Goal: Task Accomplishment & Management: Complete application form

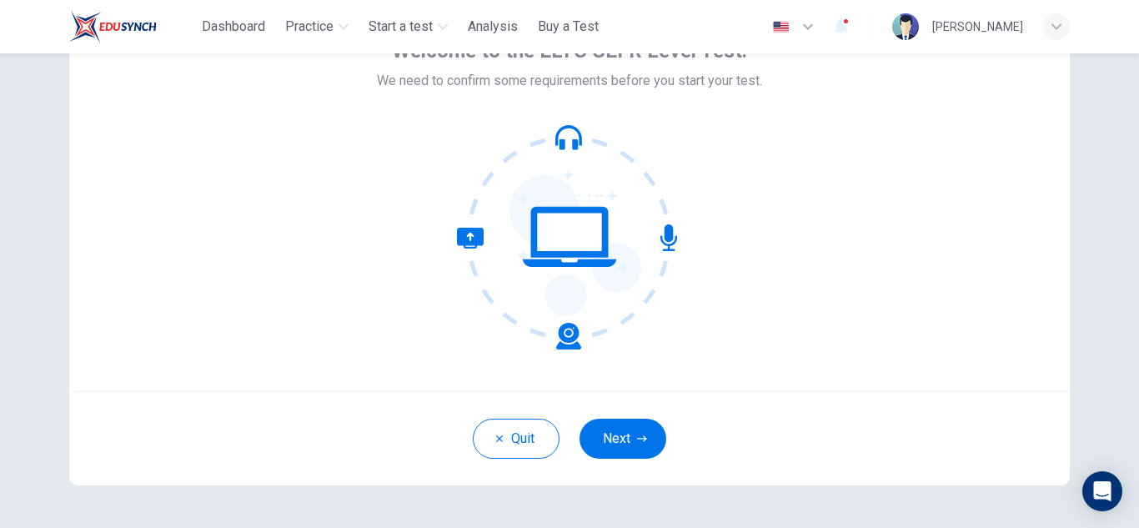
scroll to position [110, 0]
drag, startPoint x: 644, startPoint y: 438, endPoint x: 816, endPoint y: 303, distance: 218.6
click at [643, 437] on button "Next" at bounding box center [622, 438] width 87 height 40
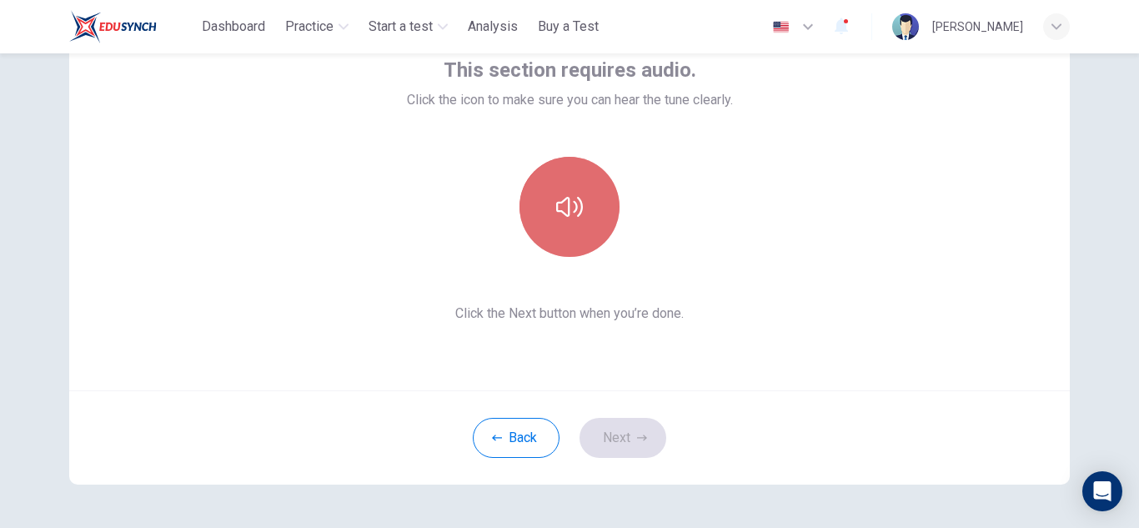
click at [582, 208] on button "button" at bounding box center [569, 207] width 100 height 100
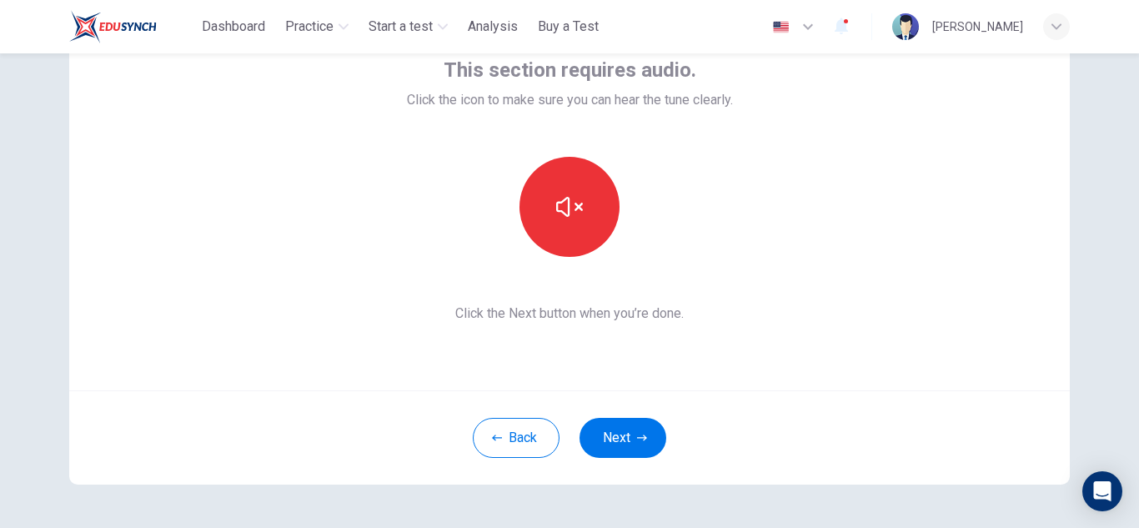
drag, startPoint x: 644, startPoint y: 434, endPoint x: 657, endPoint y: 429, distance: 13.5
click at [644, 435] on button "Next" at bounding box center [622, 438] width 87 height 40
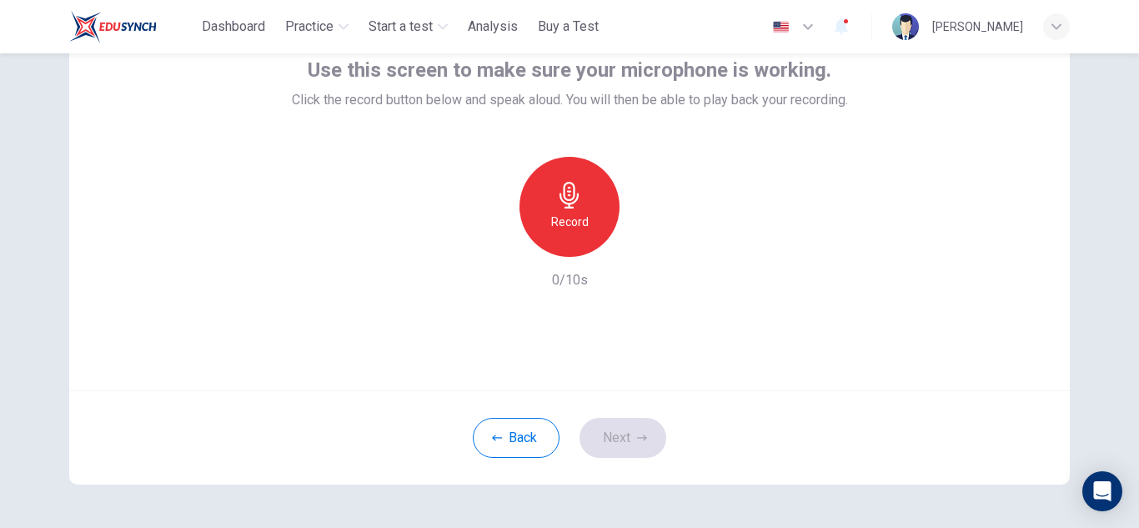
click at [542, 239] on div "Record" at bounding box center [569, 207] width 100 height 100
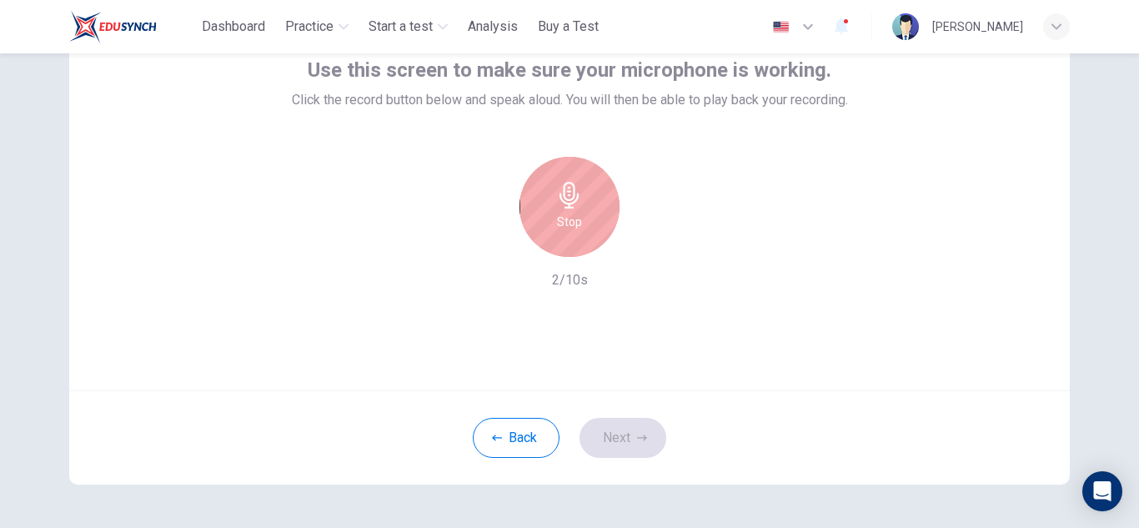
click at [582, 233] on div "Stop" at bounding box center [569, 207] width 100 height 100
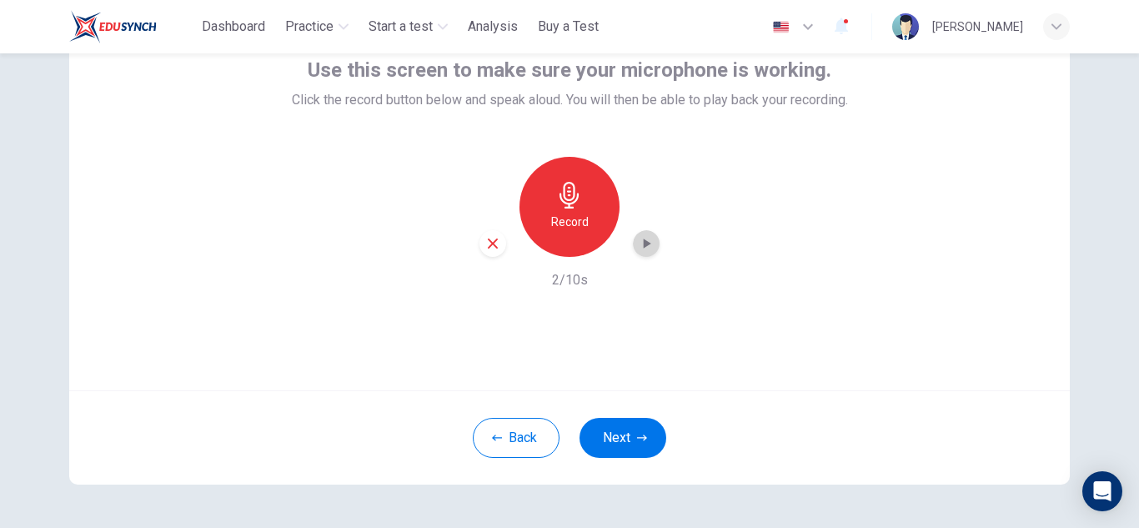
click at [638, 245] on icon "button" at bounding box center [646, 243] width 17 height 17
click at [479, 246] on div "button" at bounding box center [492, 243] width 27 height 27
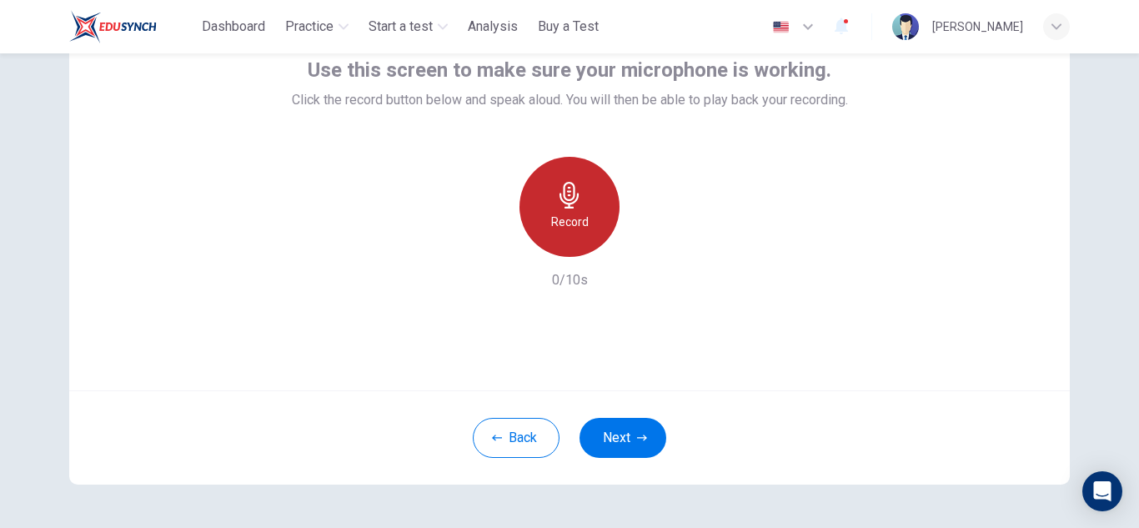
click at [556, 204] on icon "button" at bounding box center [569, 195] width 27 height 27
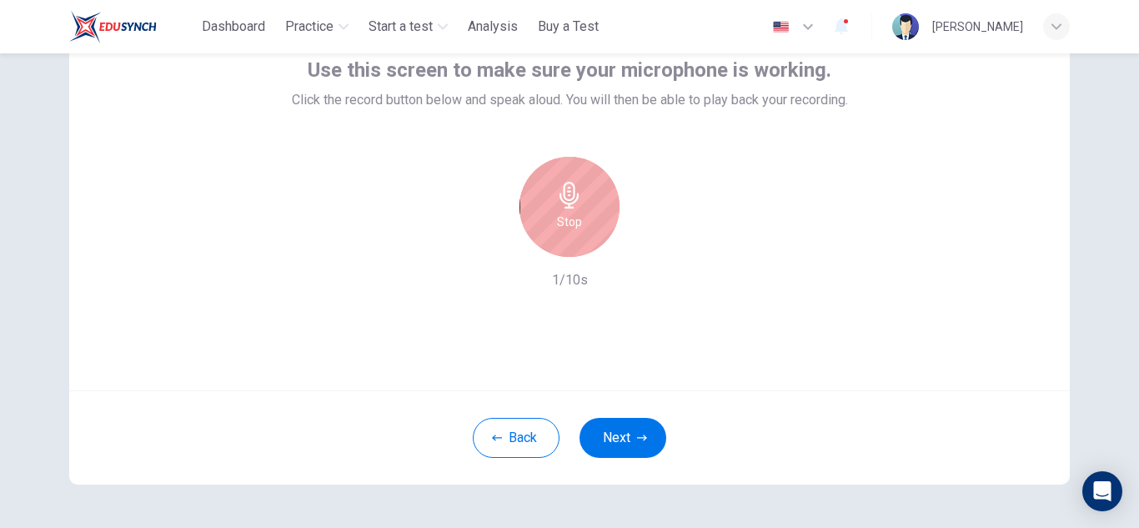
click at [566, 213] on h6 "Stop" at bounding box center [569, 222] width 25 height 20
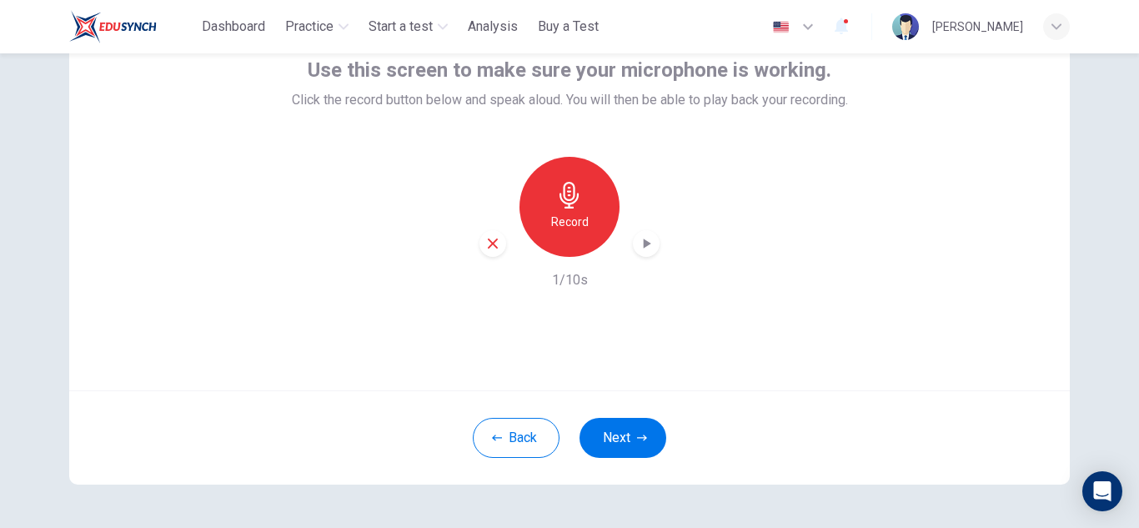
click at [646, 239] on icon "button" at bounding box center [646, 243] width 17 height 17
click at [492, 241] on icon "button" at bounding box center [493, 243] width 10 height 10
click at [586, 213] on div "Record" at bounding box center [569, 207] width 100 height 100
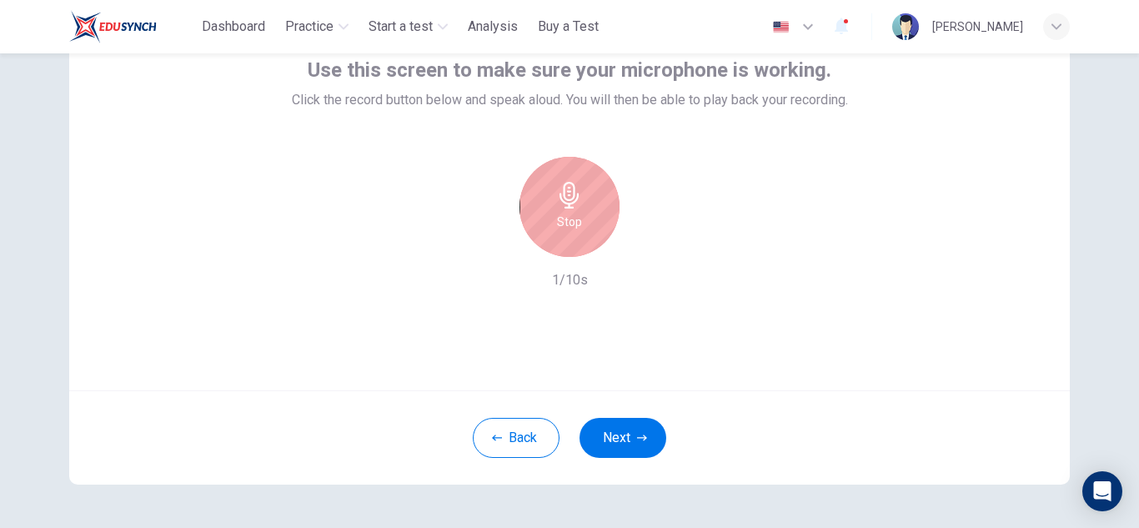
drag, startPoint x: 581, startPoint y: 219, endPoint x: 614, endPoint y: 245, distance: 42.2
click at [579, 219] on div "Stop" at bounding box center [569, 207] width 100 height 100
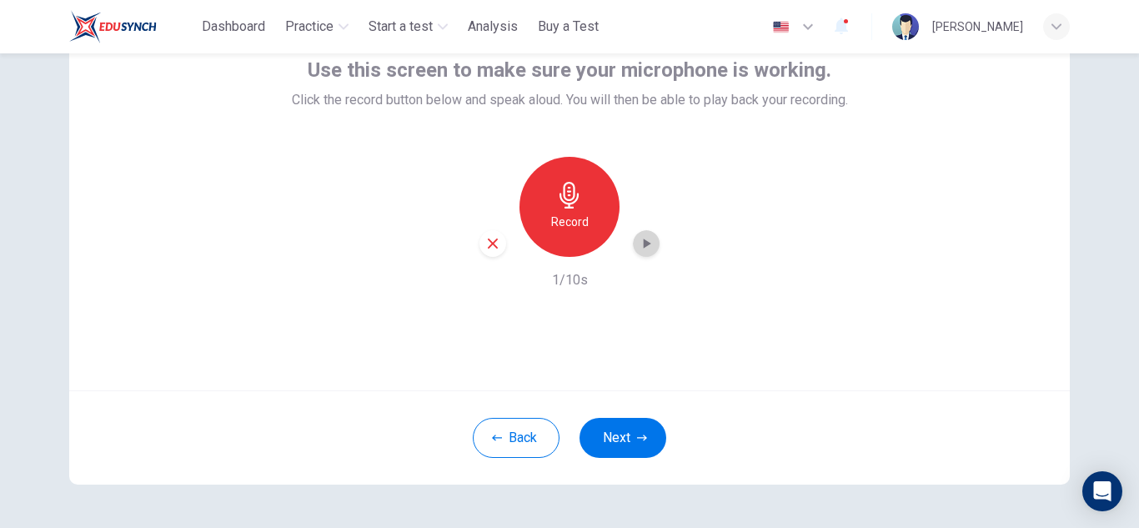
click at [644, 240] on icon "button" at bounding box center [648, 243] width 8 height 10
drag, startPoint x: 604, startPoint y: 420, endPoint x: 613, endPoint y: 409, distance: 14.2
click at [604, 420] on button "Next" at bounding box center [622, 438] width 87 height 40
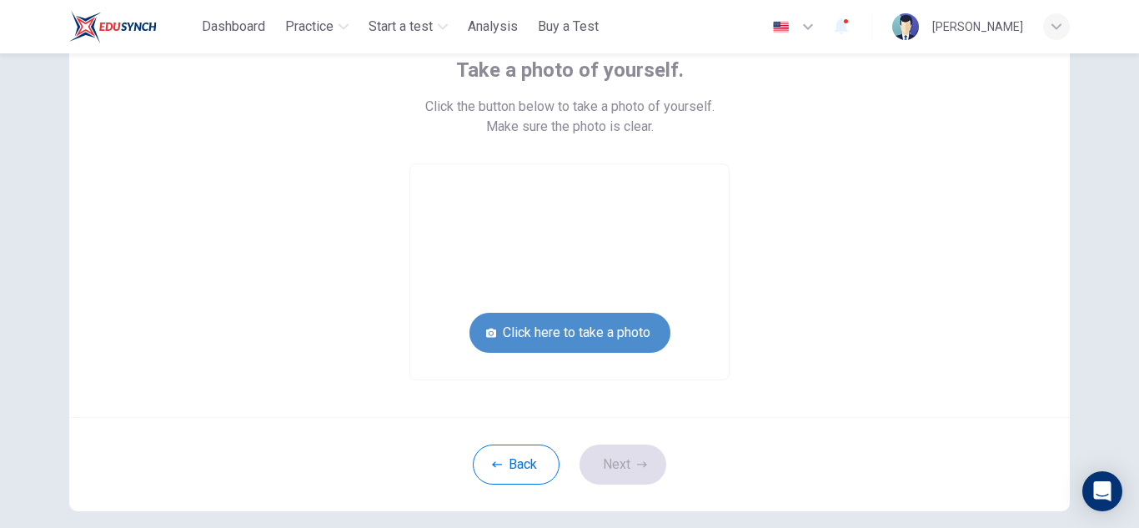
click at [634, 337] on button "Click here to take a photo" at bounding box center [569, 333] width 201 height 40
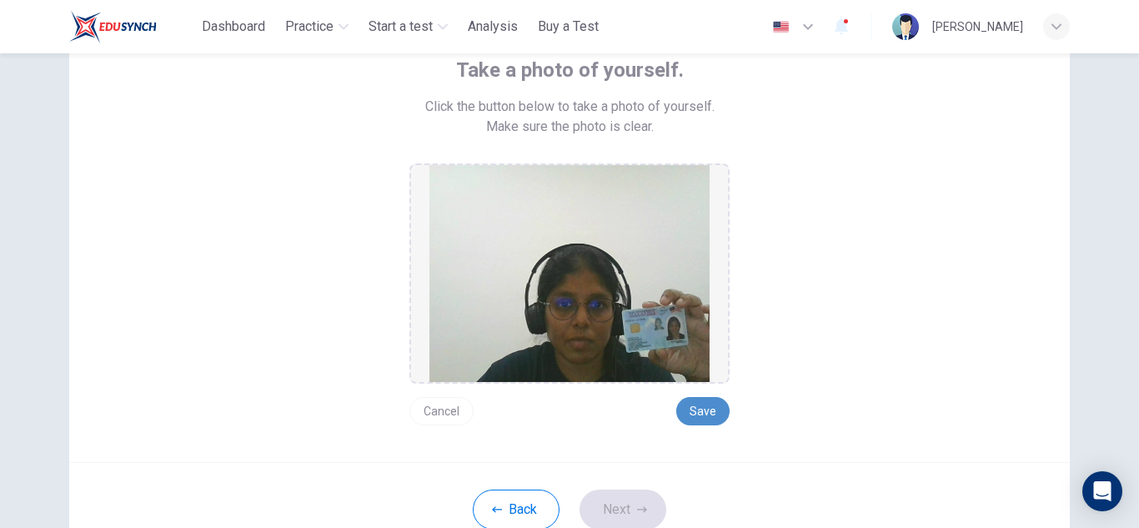
click at [709, 413] on button "Save" at bounding box center [702, 411] width 53 height 28
click at [616, 514] on button "Next" at bounding box center [622, 509] width 87 height 40
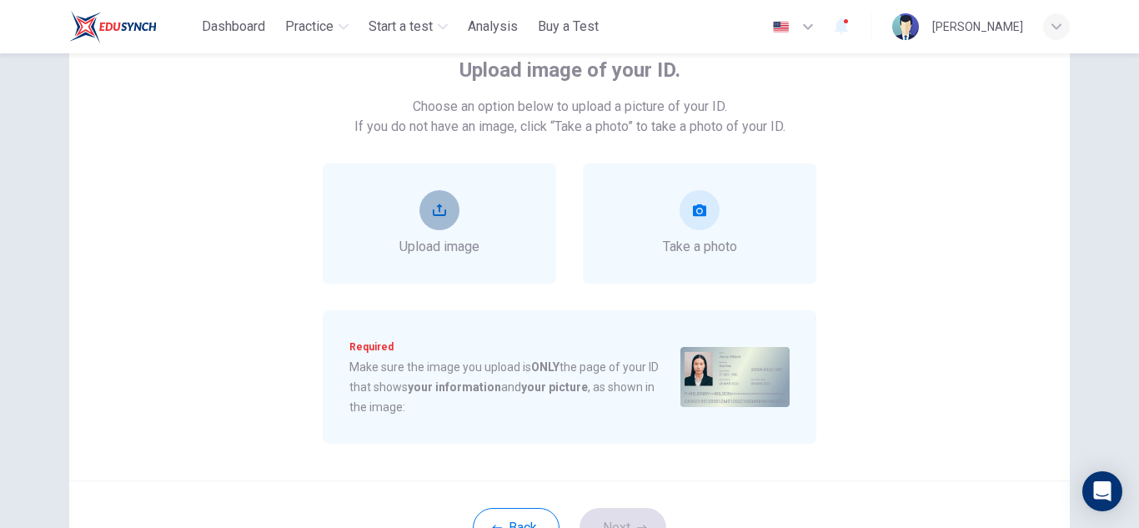
click at [436, 213] on icon "upload" at bounding box center [439, 209] width 13 height 13
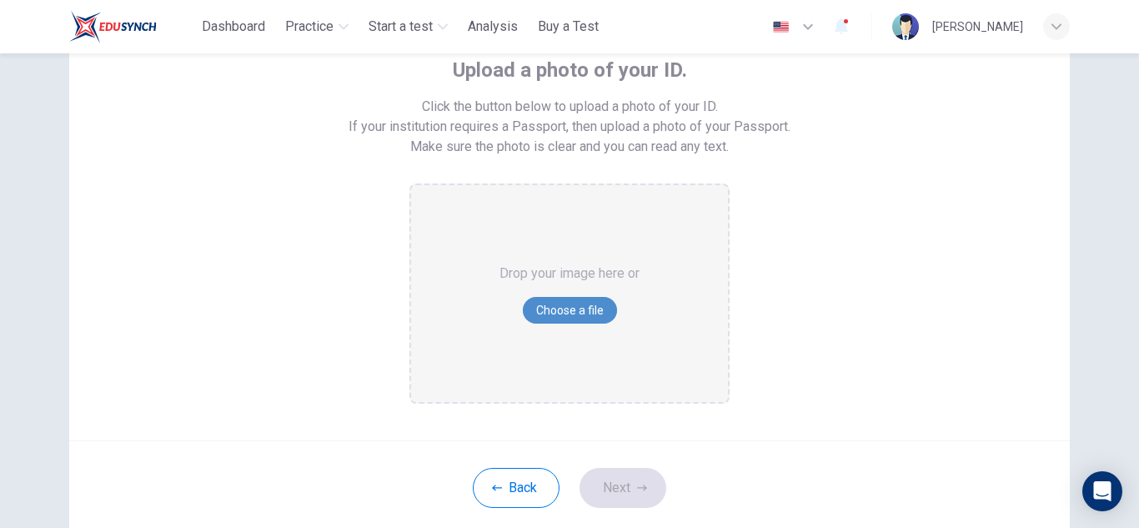
click at [589, 308] on button "Choose a file" at bounding box center [570, 310] width 94 height 27
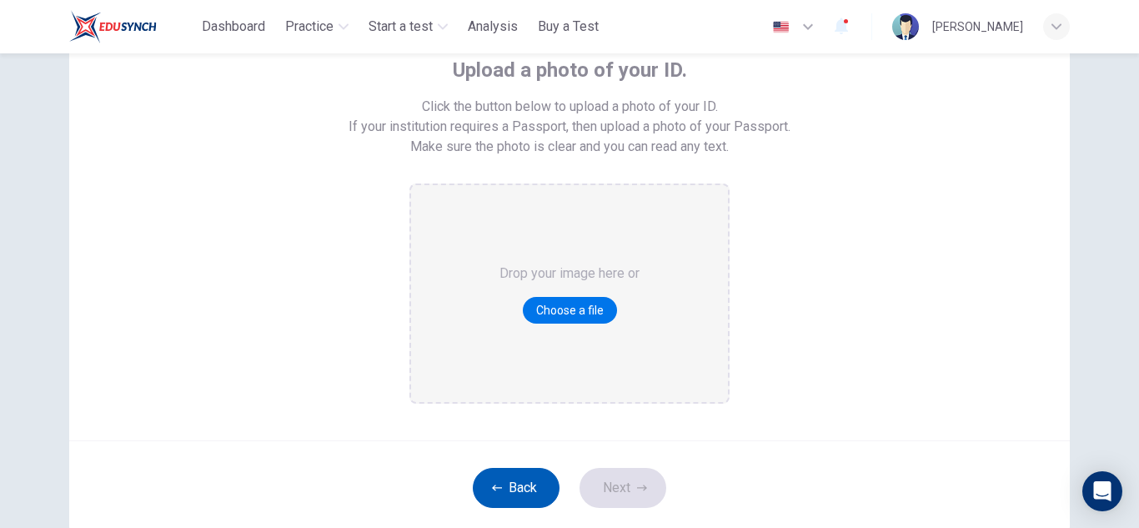
click at [531, 495] on button "Back" at bounding box center [516, 488] width 87 height 40
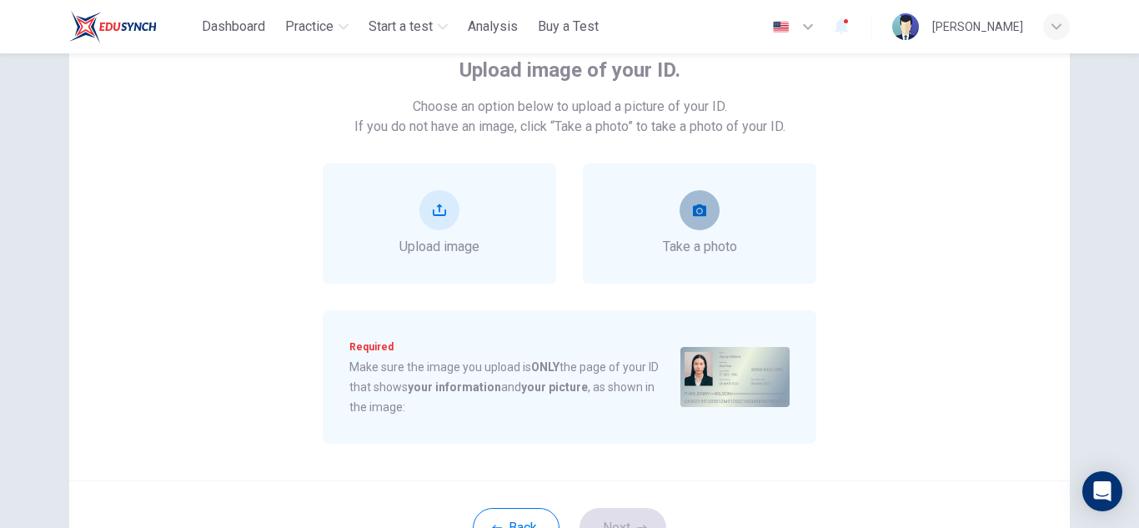
click at [693, 212] on icon "take photo" at bounding box center [699, 210] width 13 height 12
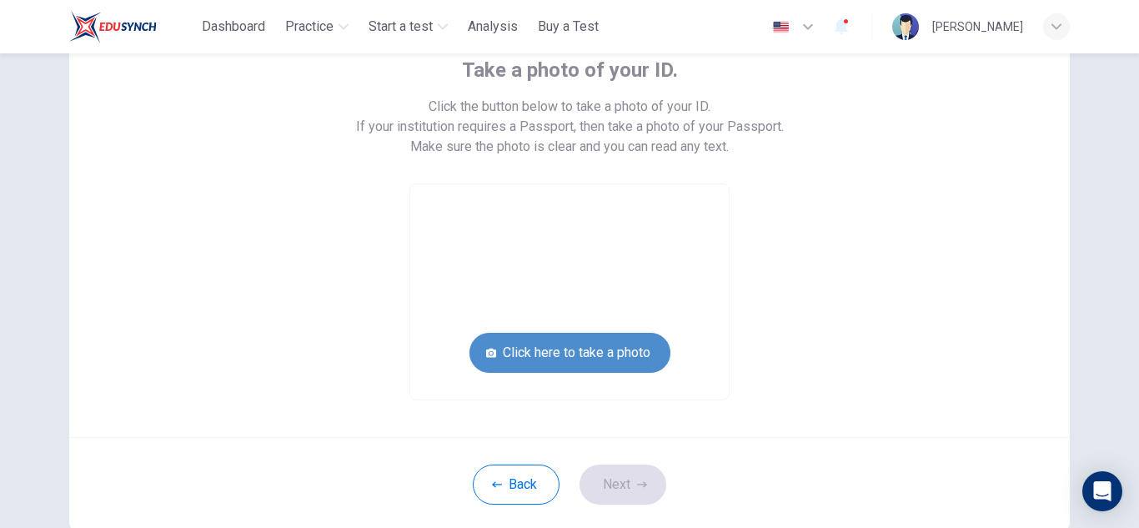
click at [608, 358] on button "Click here to take a photo" at bounding box center [569, 353] width 201 height 40
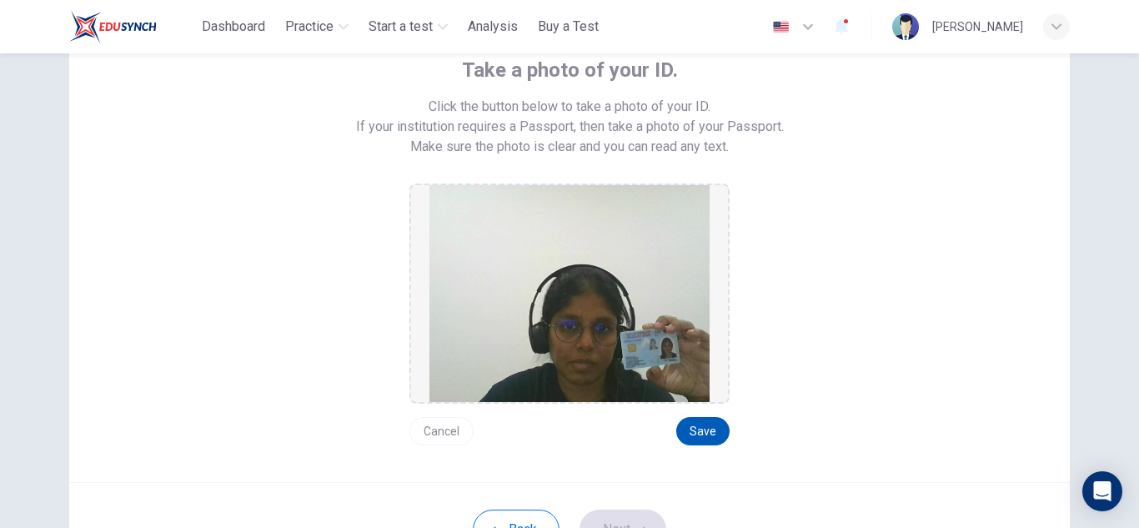
click at [694, 431] on button "Save" at bounding box center [702, 431] width 53 height 28
click at [639, 519] on button "Next" at bounding box center [622, 529] width 87 height 40
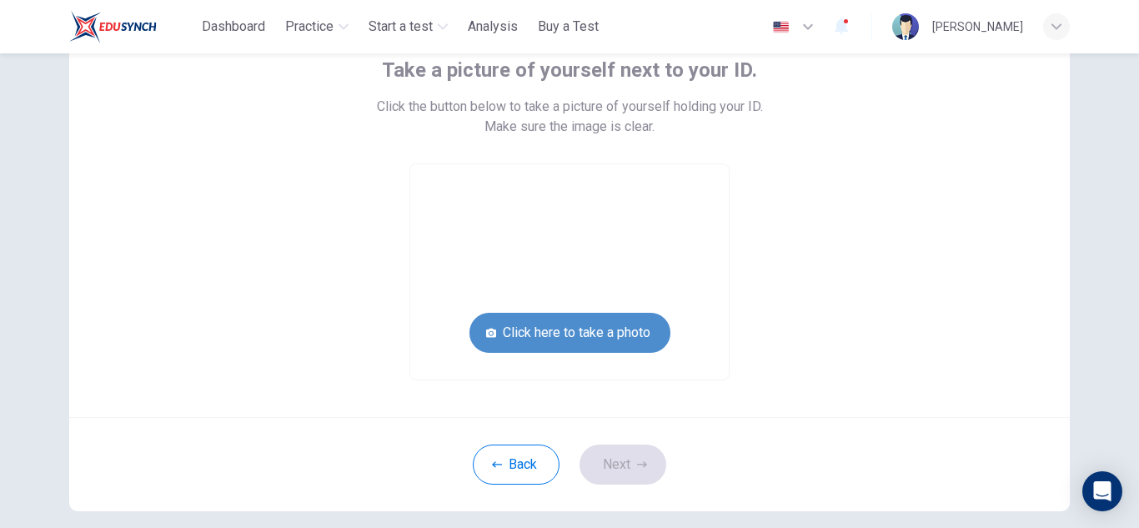
click at [626, 338] on button "Click here to take a photo" at bounding box center [569, 333] width 201 height 40
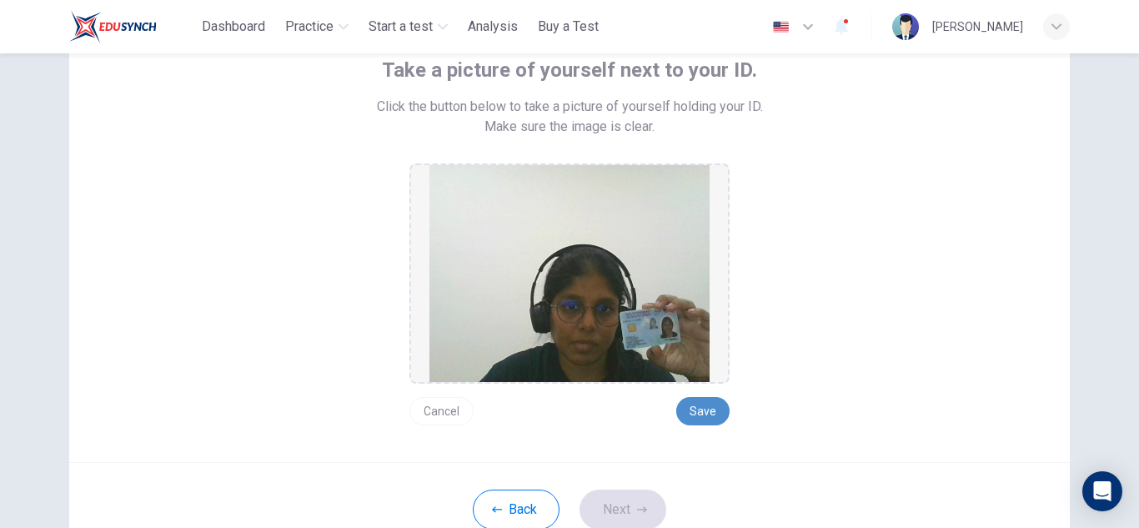
click at [691, 413] on button "Save" at bounding box center [702, 411] width 53 height 28
click at [636, 499] on button "Next" at bounding box center [622, 509] width 87 height 40
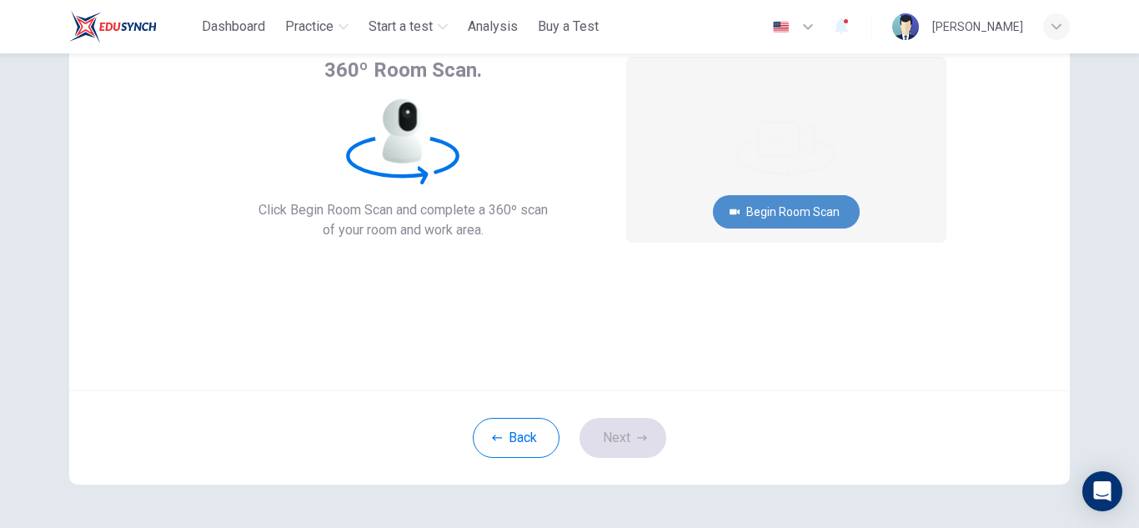
click at [827, 205] on button "Begin Room Scan" at bounding box center [786, 211] width 147 height 33
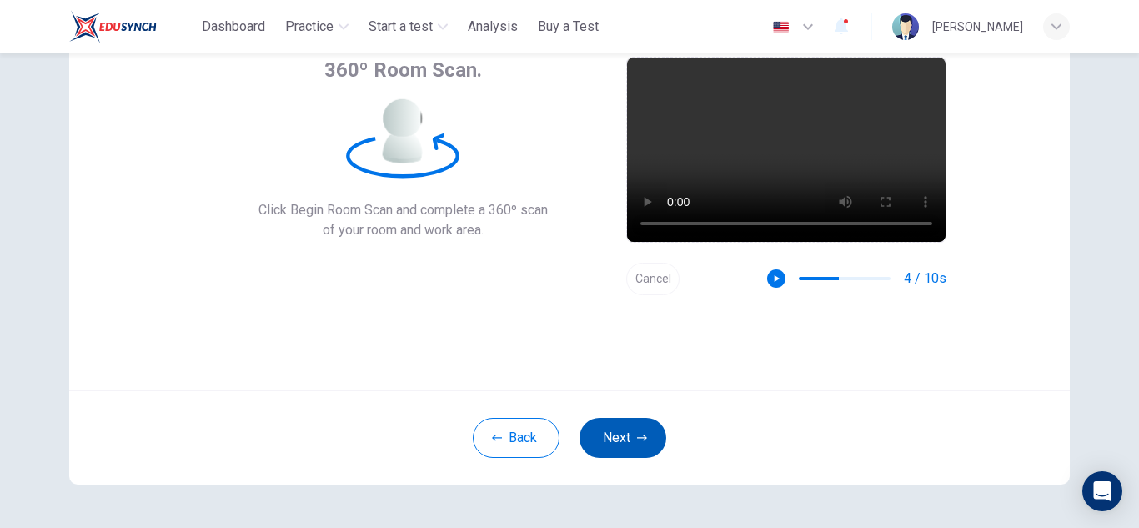
click at [637, 434] on icon "button" at bounding box center [642, 438] width 10 height 10
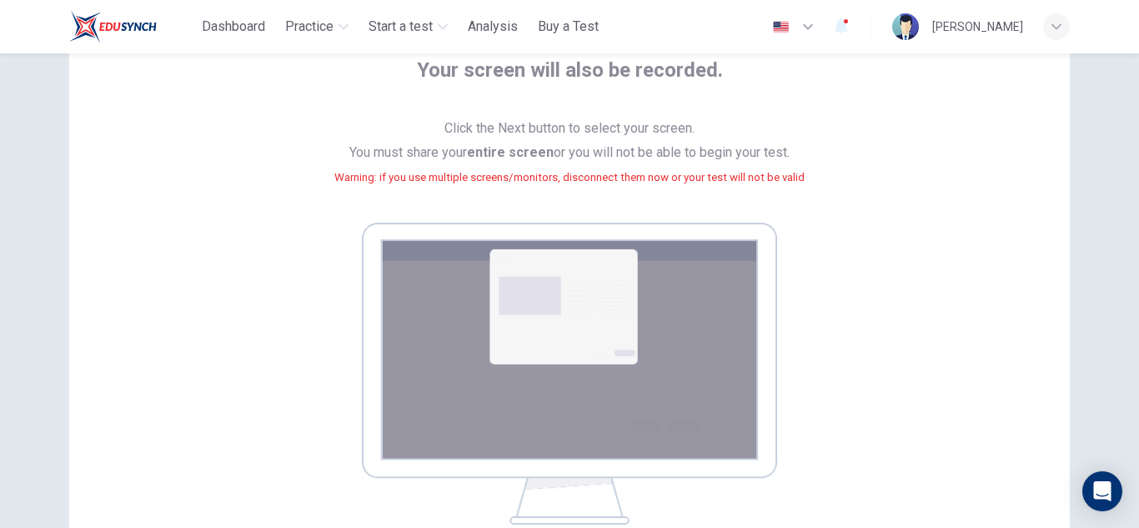
click at [830, 294] on div "Your screen will also be recorded. Click the Next button to select your screen.…" at bounding box center [570, 291] width 754 height 468
click at [644, 402] on img at bounding box center [569, 374] width 415 height 302
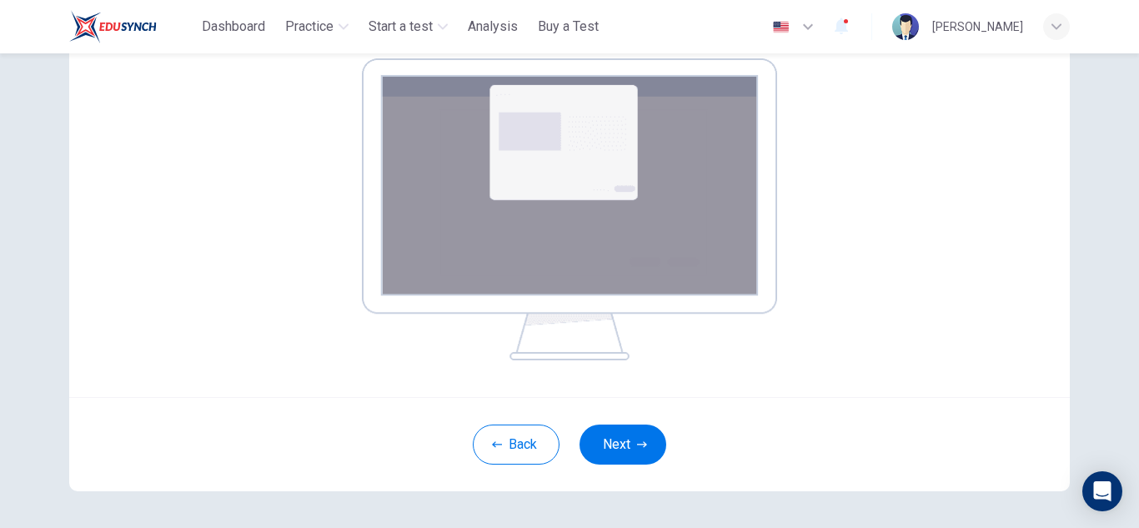
scroll to position [288, 0]
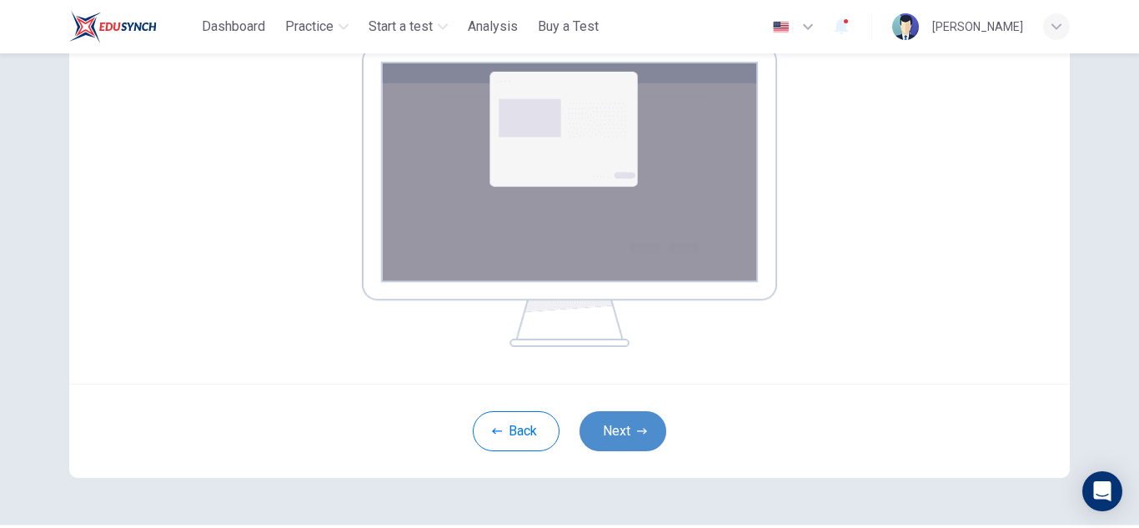
click at [610, 429] on button "Next" at bounding box center [622, 431] width 87 height 40
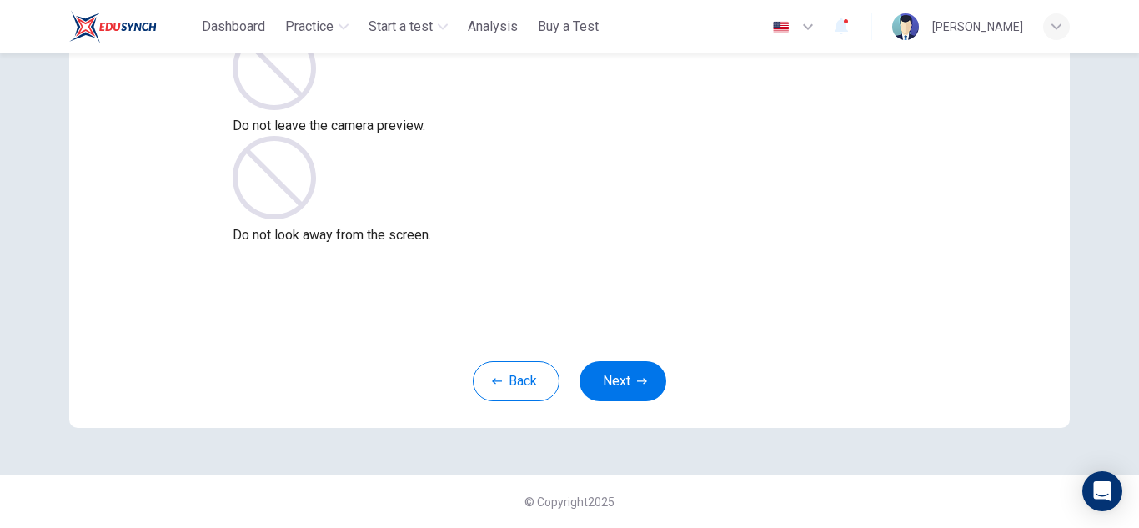
scroll to position [167, 0]
click at [650, 388] on button "Next" at bounding box center [622, 381] width 87 height 40
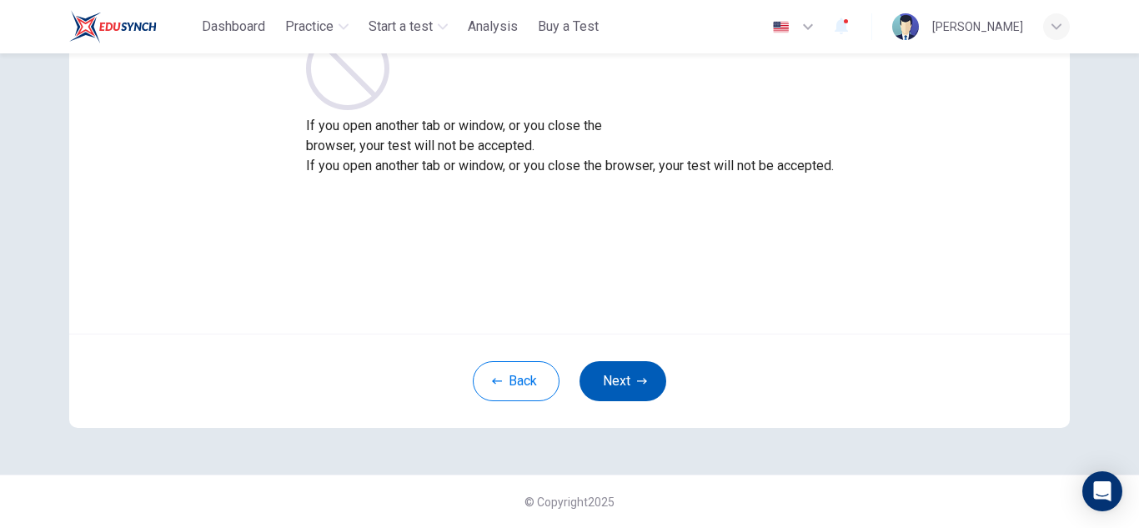
click at [638, 389] on button "Next" at bounding box center [622, 381] width 87 height 40
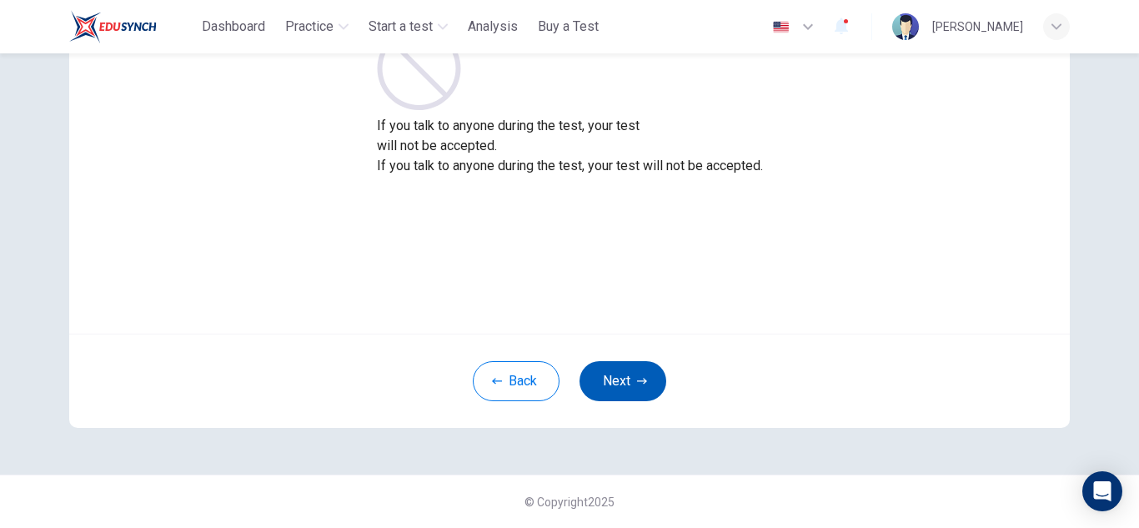
click at [649, 385] on button "Next" at bounding box center [622, 381] width 87 height 40
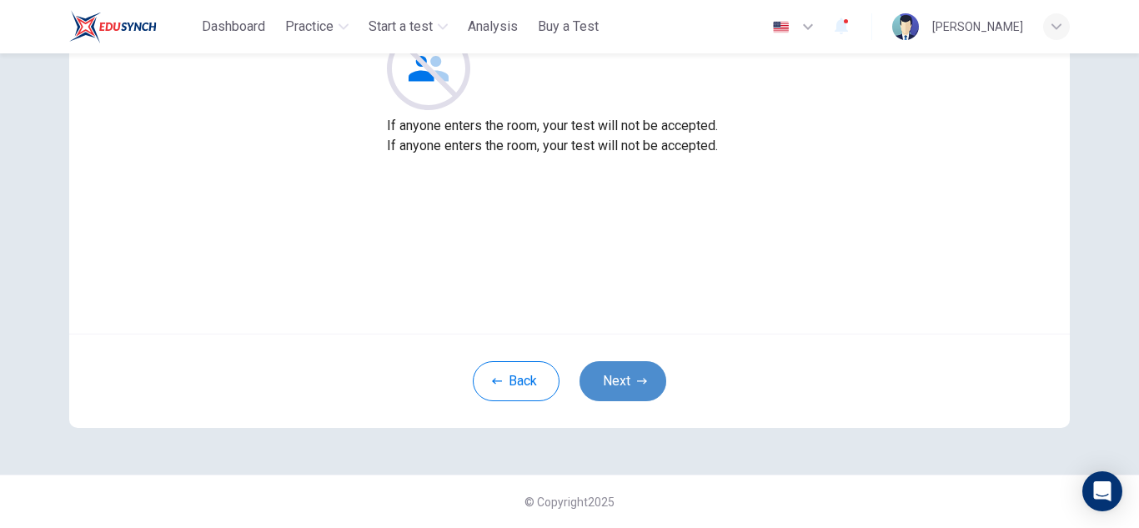
click at [649, 385] on button "Next" at bounding box center [622, 381] width 87 height 40
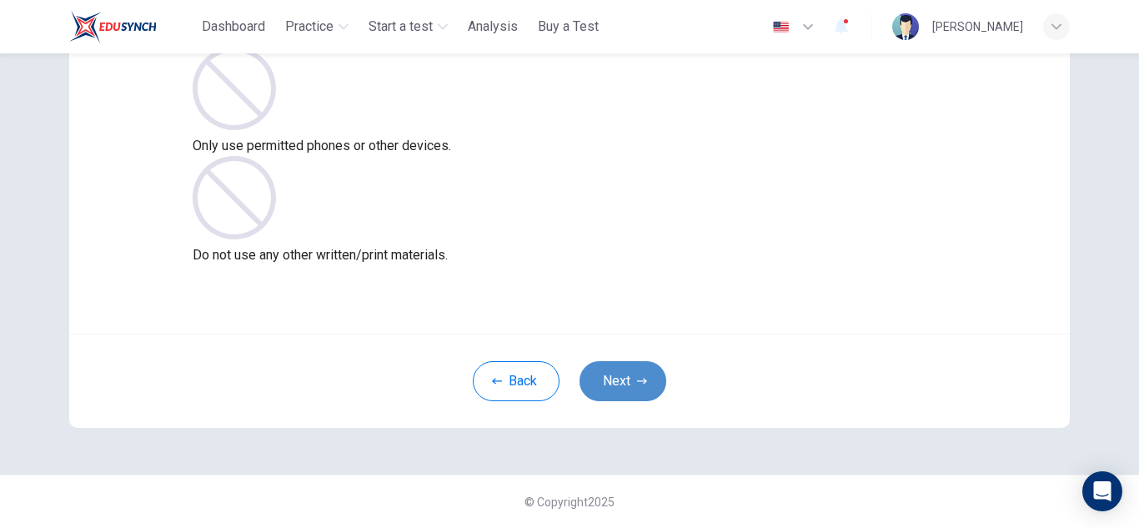
click at [631, 391] on button "Next" at bounding box center [622, 381] width 87 height 40
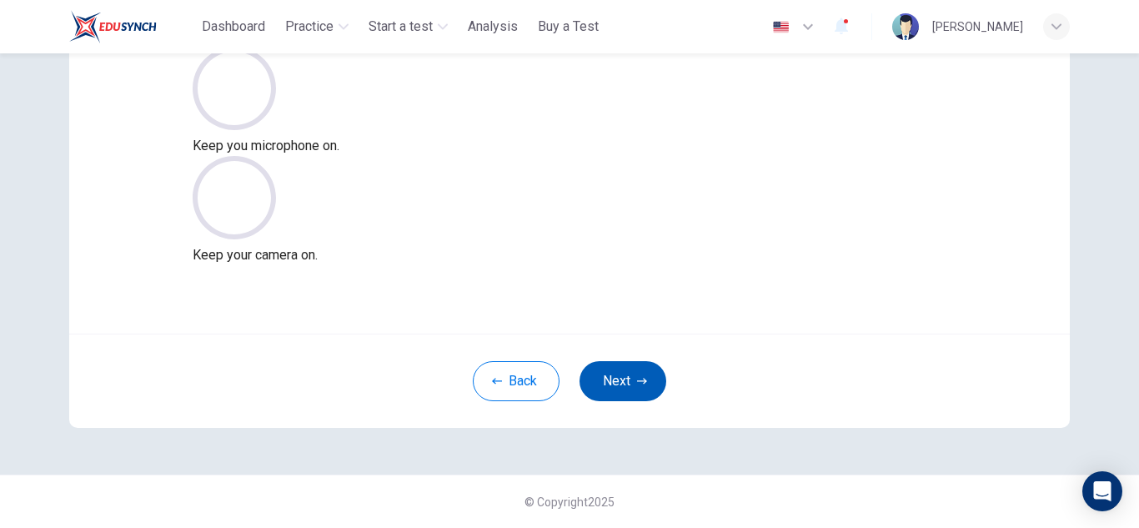
click at [634, 393] on button "Next" at bounding box center [622, 381] width 87 height 40
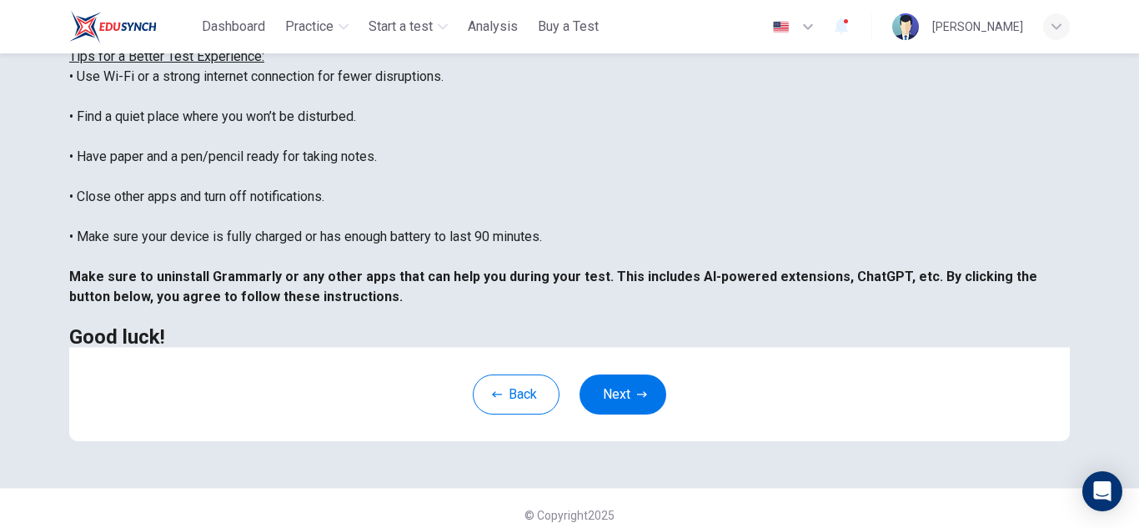
scroll to position [399, 0]
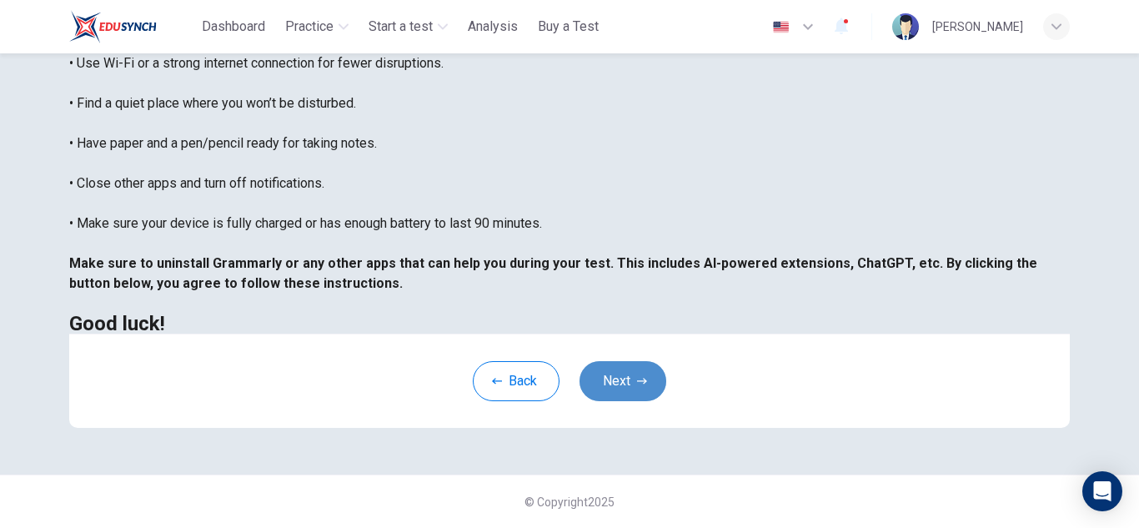
click at [628, 397] on button "Next" at bounding box center [622, 381] width 87 height 40
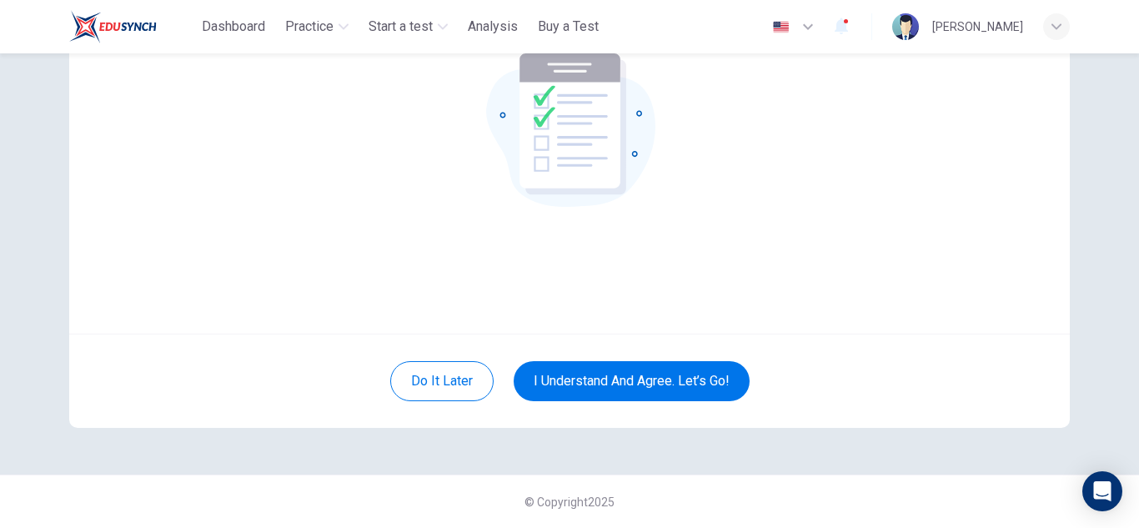
scroll to position [167, 0]
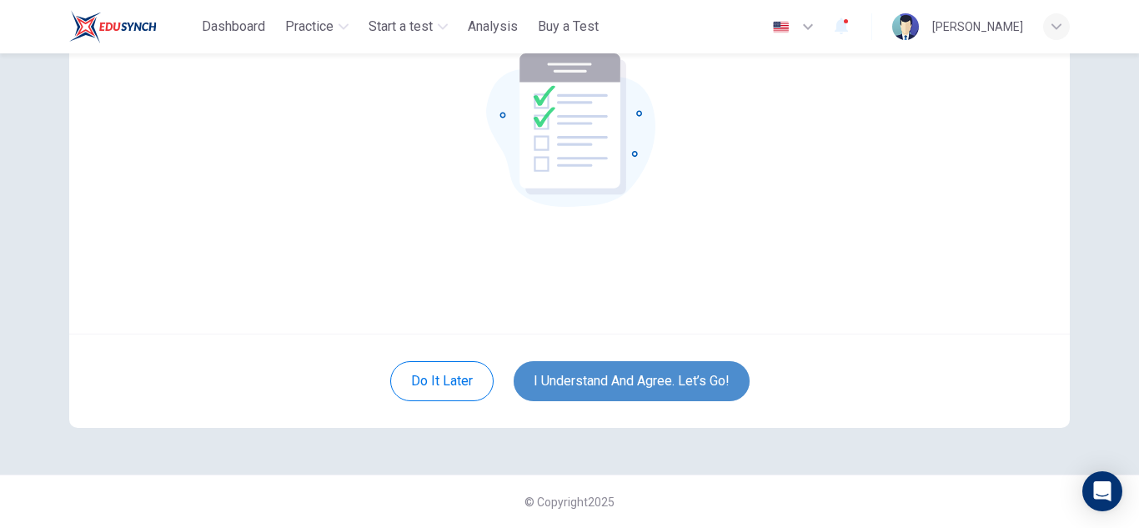
click at [684, 389] on button "I understand and agree. Let’s go!" at bounding box center [632, 381] width 236 height 40
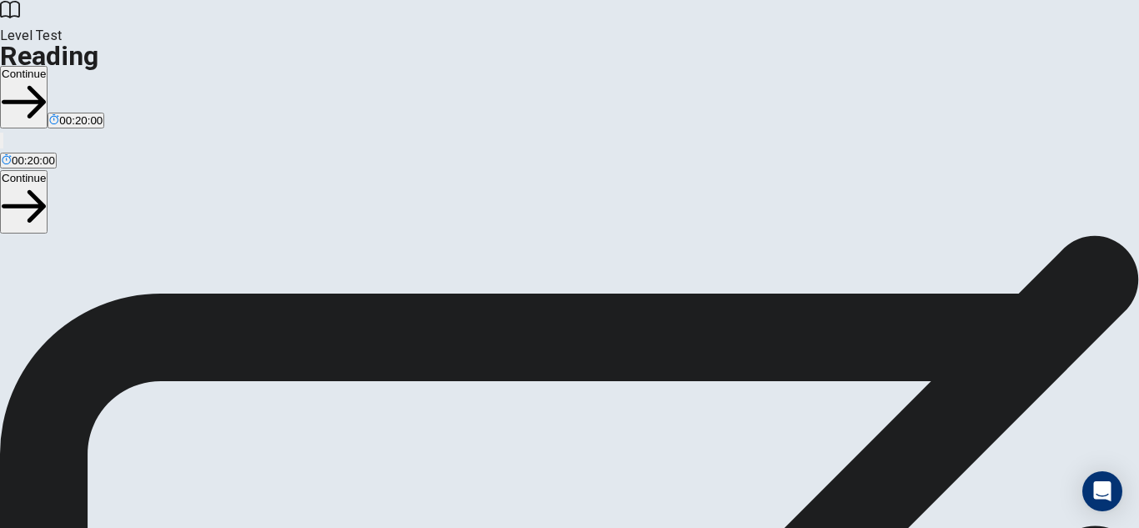
scroll to position [186, 0]
click at [48, 66] on button "Continue" at bounding box center [24, 97] width 48 height 63
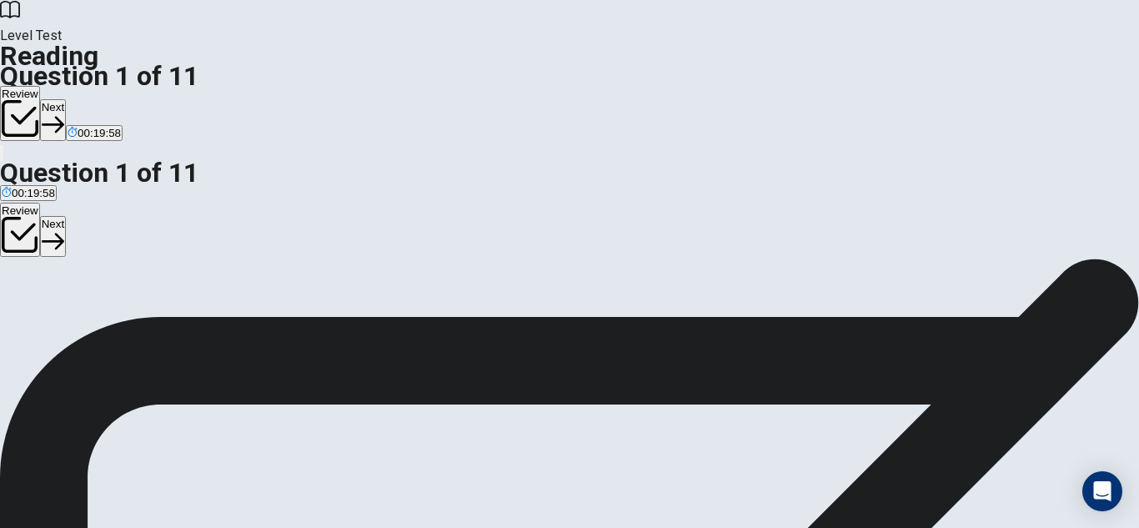
scroll to position [0, 0]
drag, startPoint x: 1040, startPoint y: 113, endPoint x: 1115, endPoint y: 33, distance: 110.3
click at [1115, 33] on div "Level Test Reading Question 1 of 11 Review Next 00:19:53 Question 1 of 11 00:19…" at bounding box center [569, 264] width 1139 height 528
drag, startPoint x: 1007, startPoint y: 116, endPoint x: 1138, endPoint y: 310, distance: 234.2
click at [1138, 258] on div "Question 1 What was one difference between the [DEMOGRAPHIC_DATA] and the moder…" at bounding box center [569, 258] width 1139 height 0
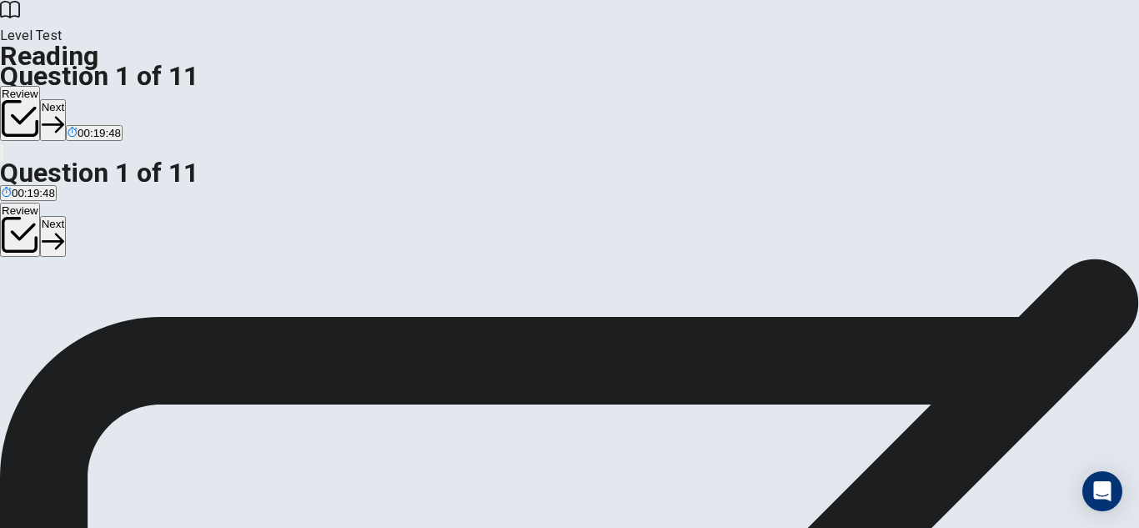
drag, startPoint x: 1025, startPoint y: 307, endPoint x: 70, endPoint y: 470, distance: 969.3
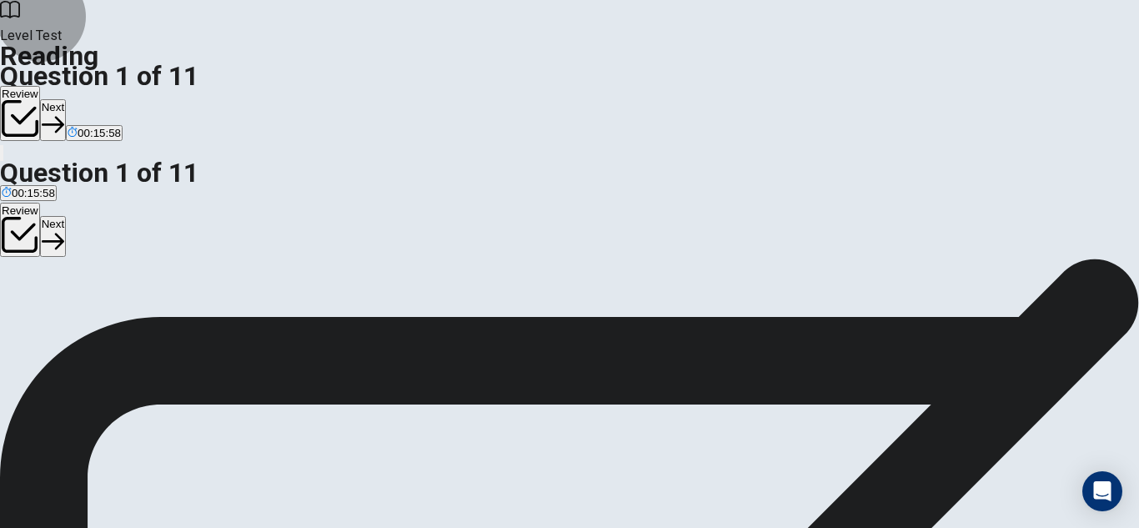
drag, startPoint x: 856, startPoint y: 28, endPoint x: 936, endPoint y: 196, distance: 185.7
click at [66, 99] on button "Next" at bounding box center [53, 119] width 26 height 41
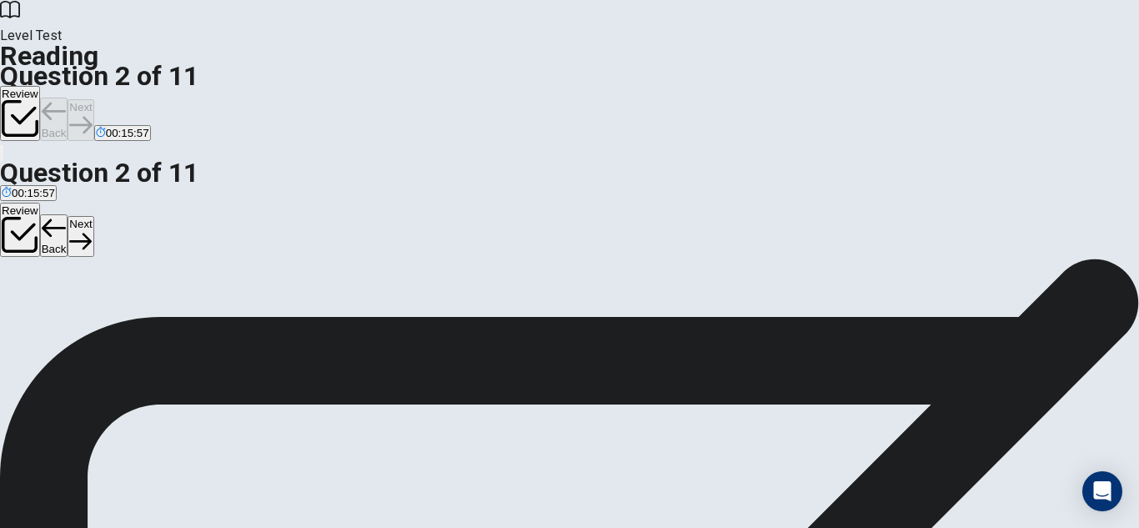
scroll to position [124, 0]
click at [93, 99] on button "Next" at bounding box center [81, 119] width 26 height 41
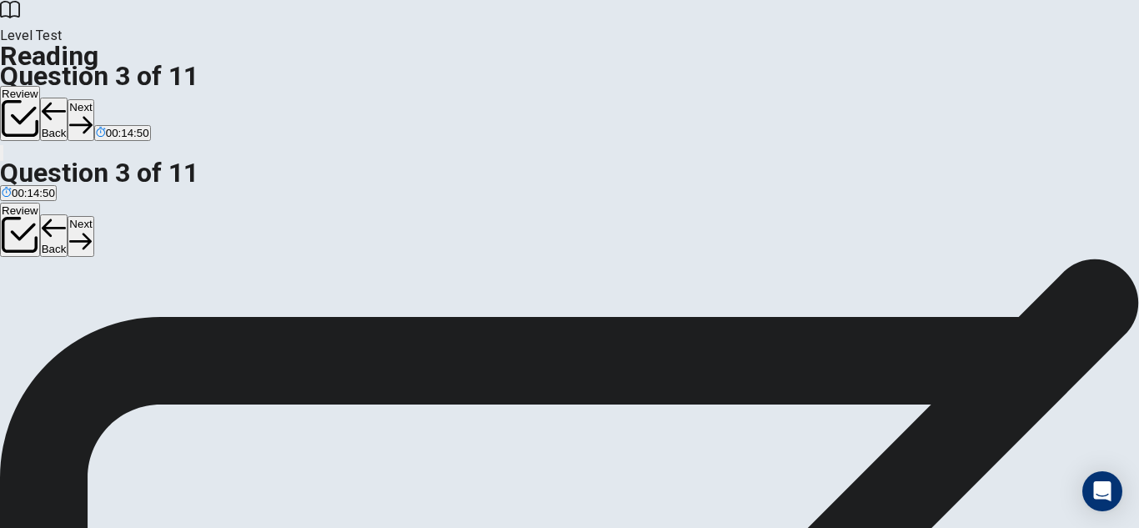
drag, startPoint x: 838, startPoint y: 23, endPoint x: 854, endPoint y: 51, distance: 31.7
click at [93, 99] on button "Next" at bounding box center [81, 119] width 26 height 41
drag, startPoint x: 203, startPoint y: 163, endPoint x: 396, endPoint y: 175, distance: 193.8
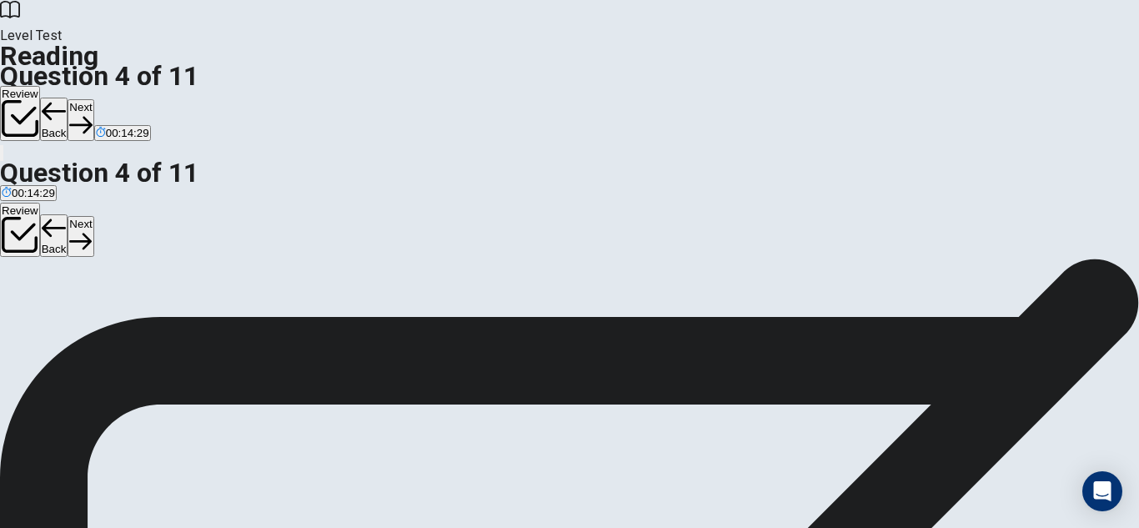
click at [811, 86] on div "Review Back Next 00:14:29" at bounding box center [569, 114] width 1139 height 57
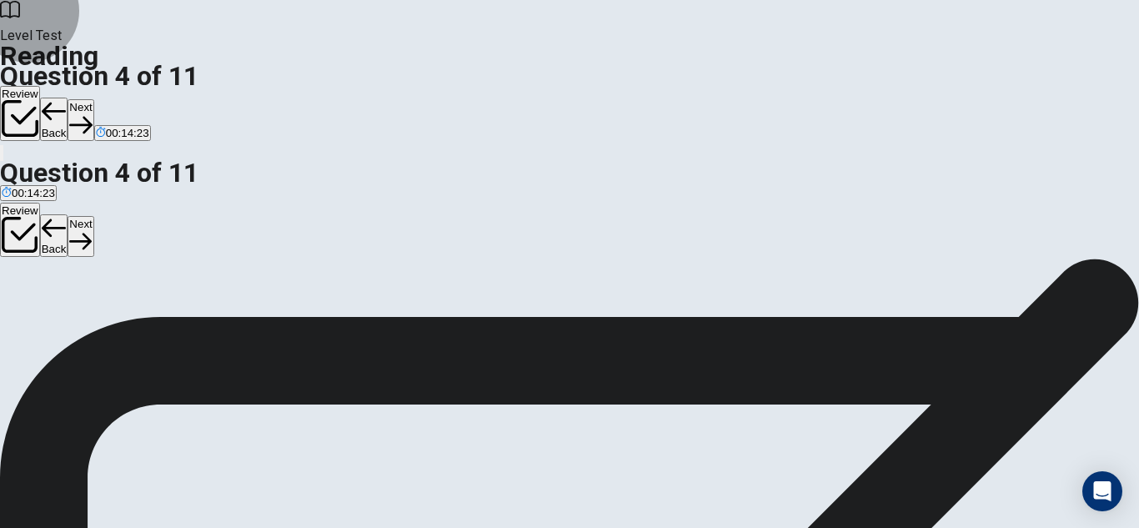
click at [93, 99] on button "Next" at bounding box center [81, 119] width 26 height 41
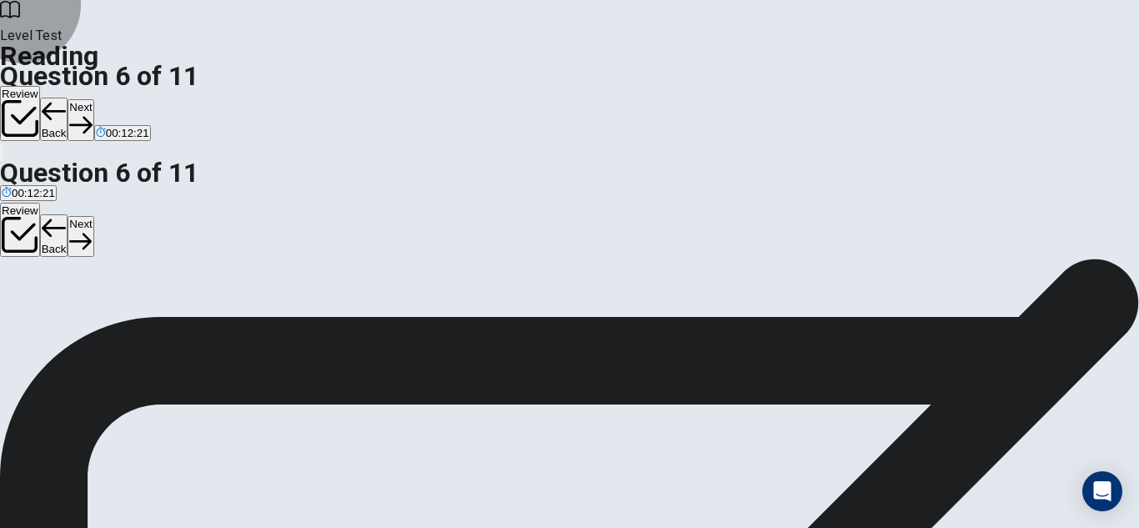
click at [93, 99] on button "Next" at bounding box center [81, 119] width 26 height 41
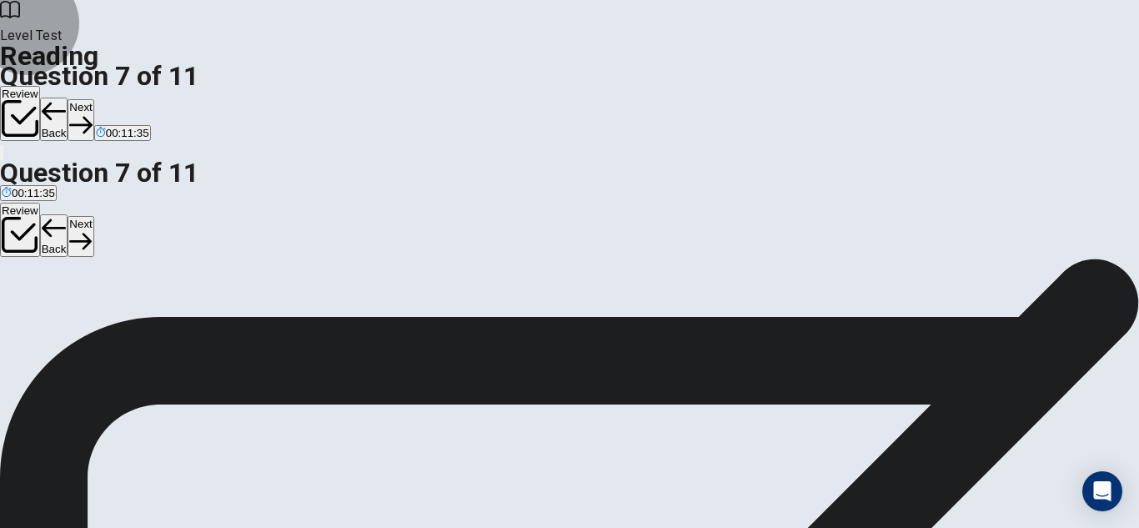
click at [93, 99] on button "Next" at bounding box center [81, 119] width 26 height 41
drag, startPoint x: 1129, startPoint y: 315, endPoint x: 1138, endPoint y: 381, distance: 66.5
click at [1137, 258] on div "Question 8 What does the passage imply about the use of bicycles in the future?…" at bounding box center [569, 258] width 1139 height 0
drag, startPoint x: 1065, startPoint y: 245, endPoint x: 1055, endPoint y: 202, distance: 44.5
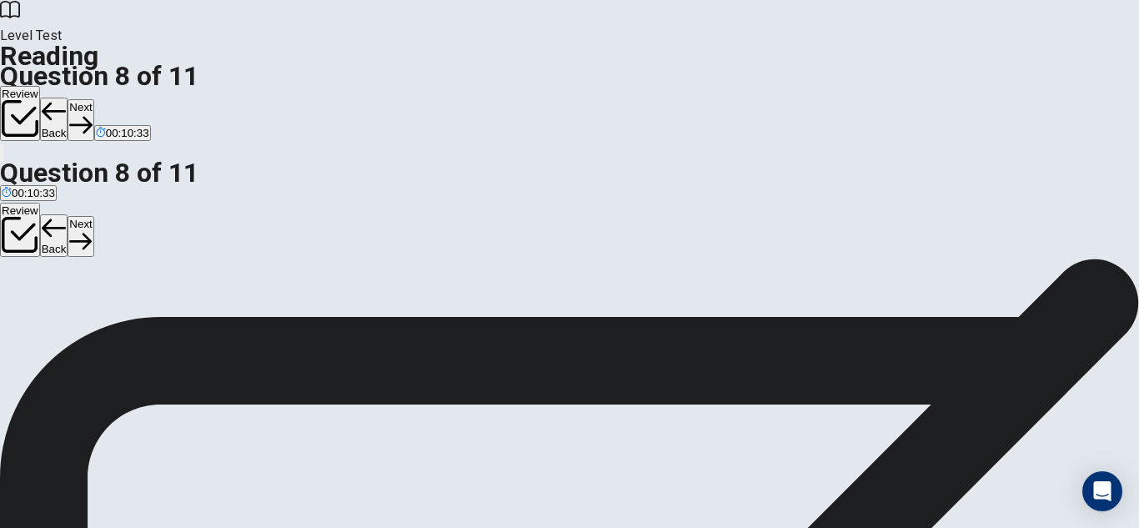
drag, startPoint x: 1064, startPoint y: 209, endPoint x: 1051, endPoint y: 221, distance: 17.1
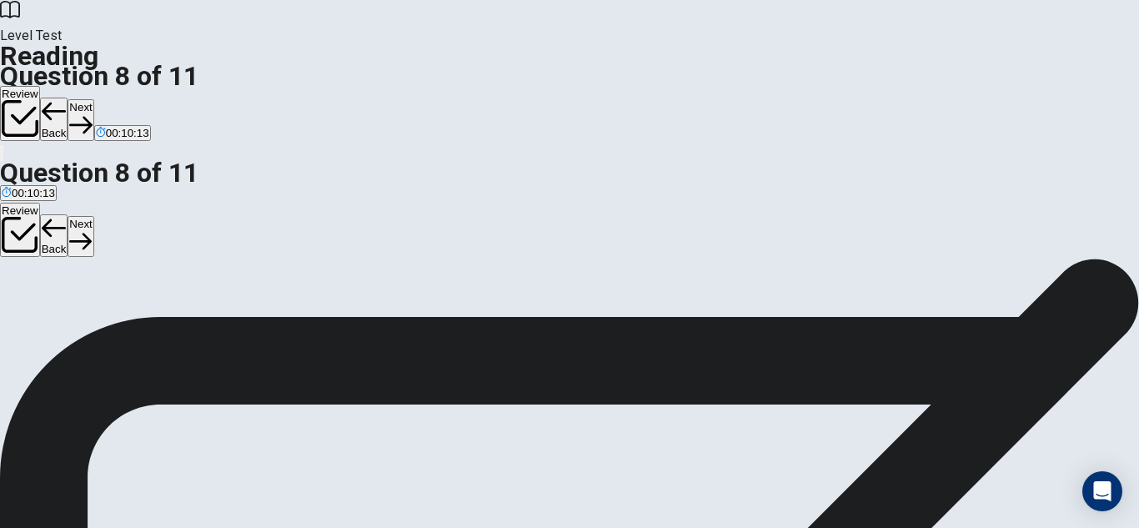
click at [93, 99] on button "Next" at bounding box center [81, 119] width 26 height 41
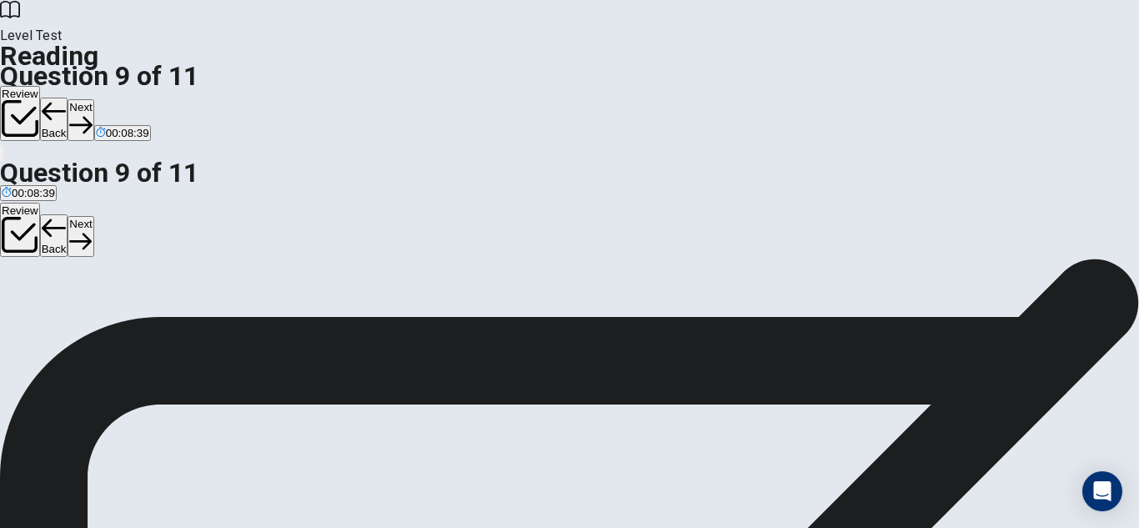
click at [93, 99] on button "Next" at bounding box center [81, 119] width 26 height 41
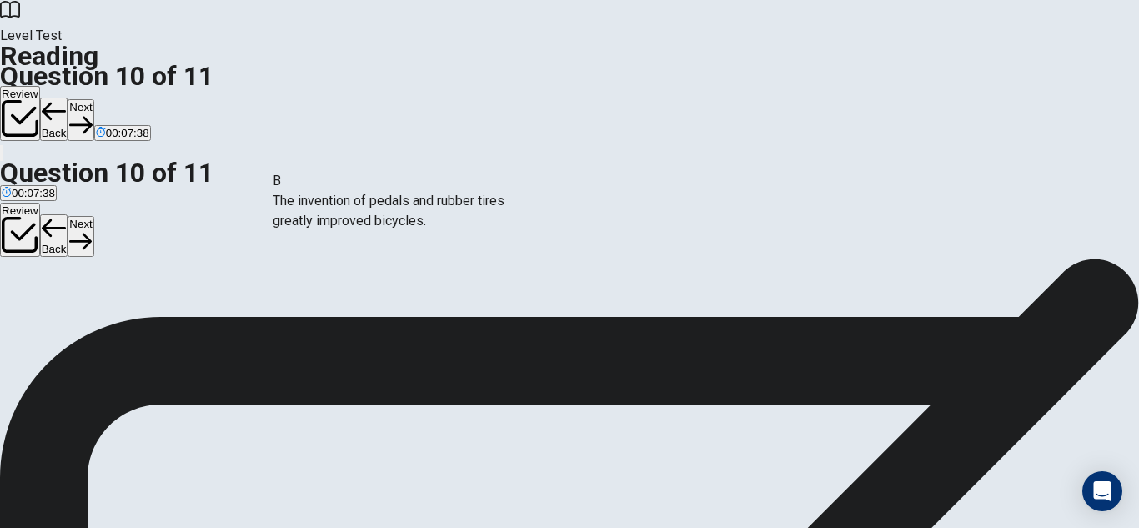
scroll to position [63, 0]
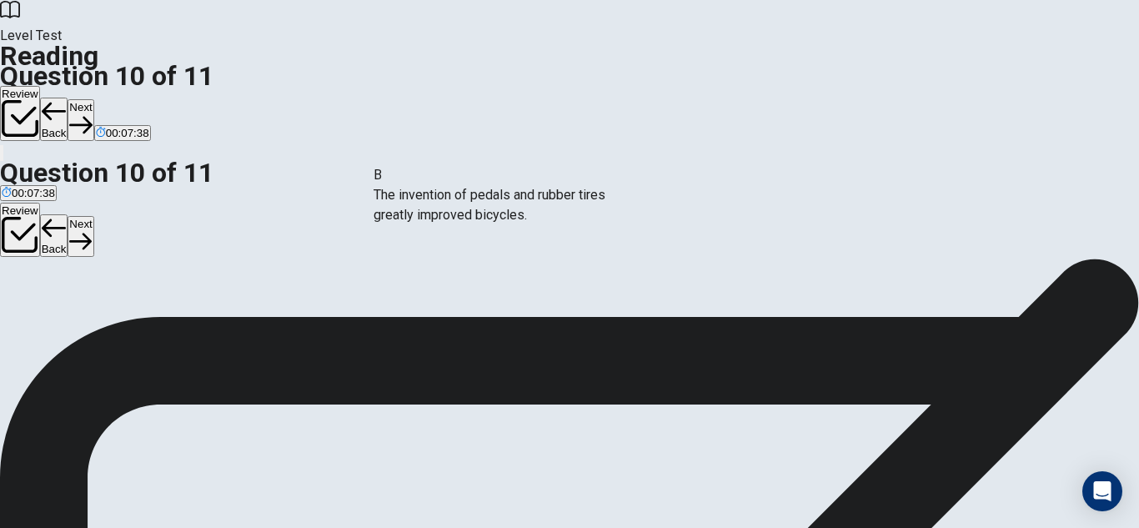
drag, startPoint x: 273, startPoint y: 231, endPoint x: 558, endPoint y: 200, distance: 286.0
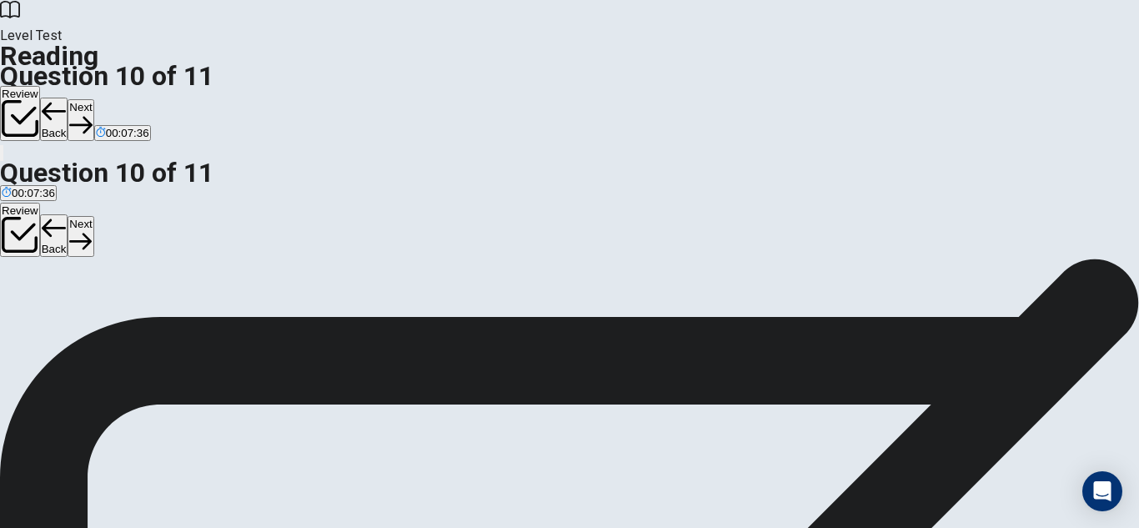
scroll to position [0, 0]
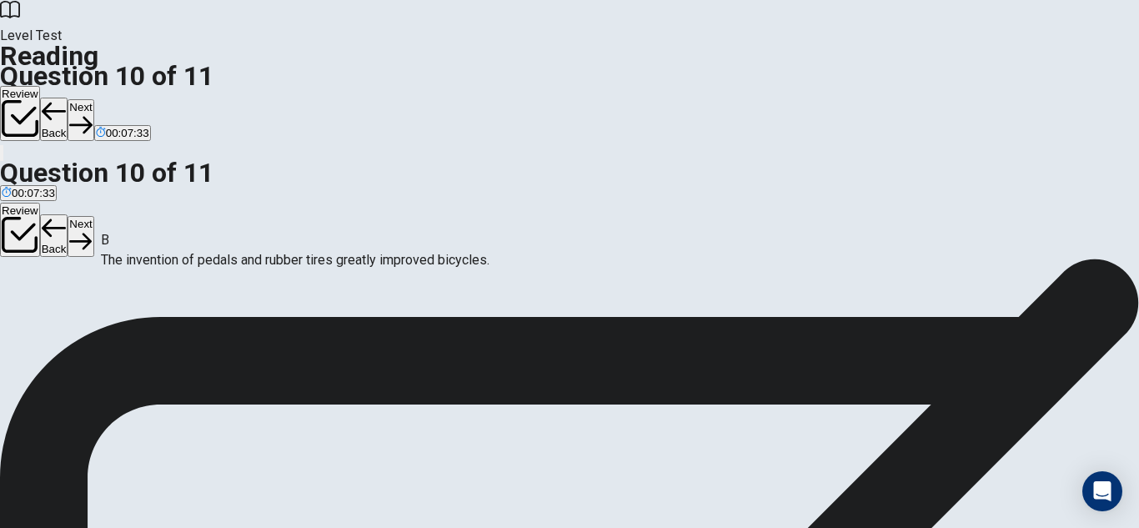
drag, startPoint x: 471, startPoint y: 208, endPoint x: 167, endPoint y: 257, distance: 308.2
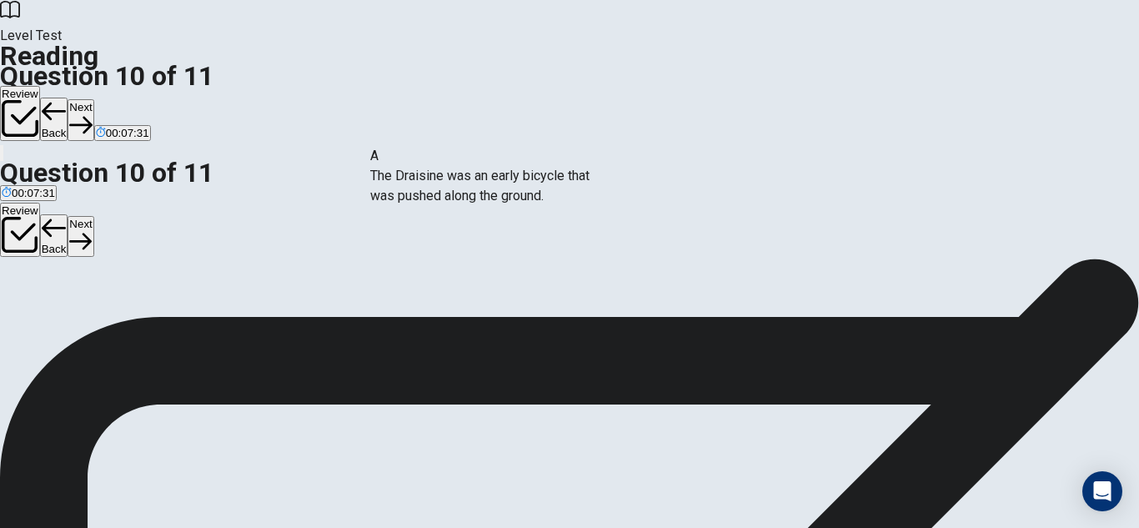
drag, startPoint x: 175, startPoint y: 202, endPoint x: 318, endPoint y: 223, distance: 144.1
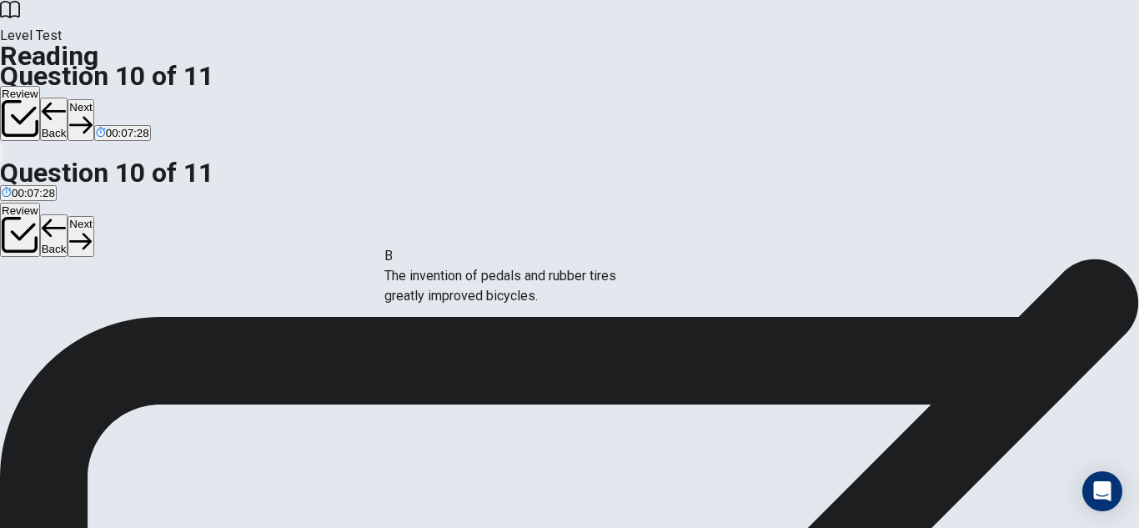
drag, startPoint x: 256, startPoint y: 205, endPoint x: 554, endPoint y: 283, distance: 307.8
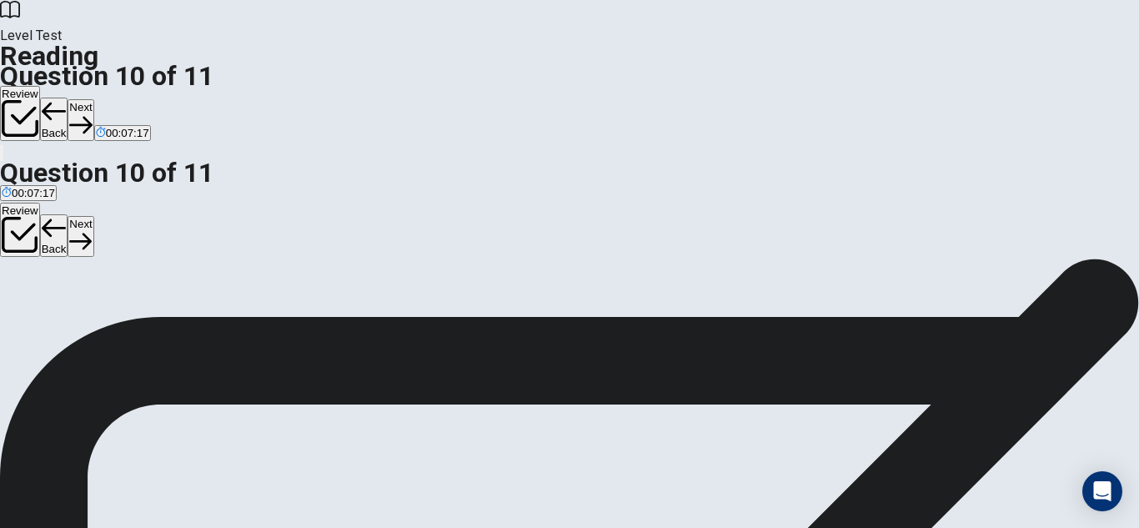
scroll to position [70, 0]
drag, startPoint x: 243, startPoint y: 376, endPoint x: 574, endPoint y: 372, distance: 331.0
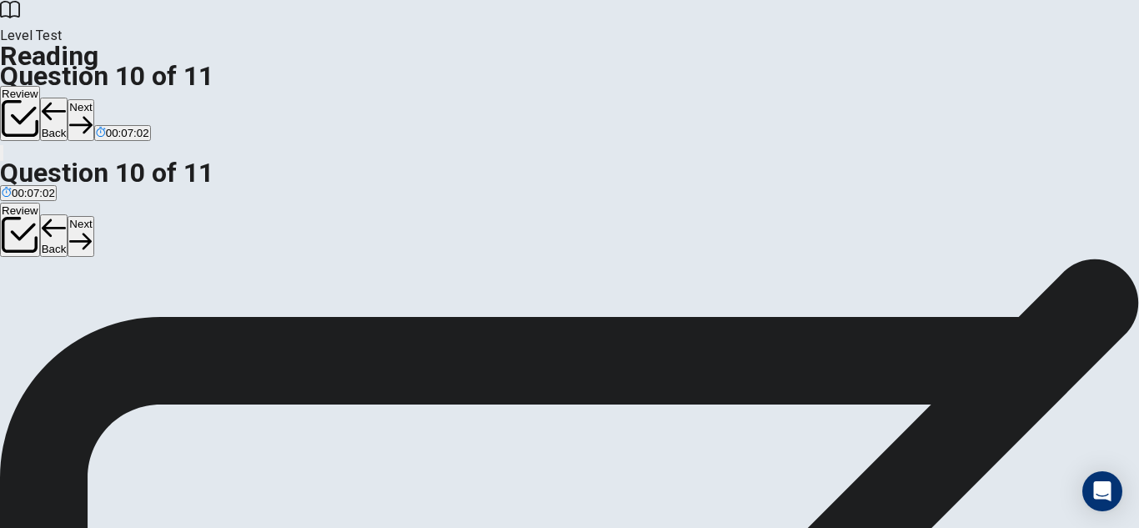
click at [93, 99] on button "Next" at bounding box center [81, 119] width 26 height 41
drag, startPoint x: 258, startPoint y: 225, endPoint x: 262, endPoint y: 210, distance: 15.4
click at [40, 86] on button "Review" at bounding box center [20, 113] width 40 height 55
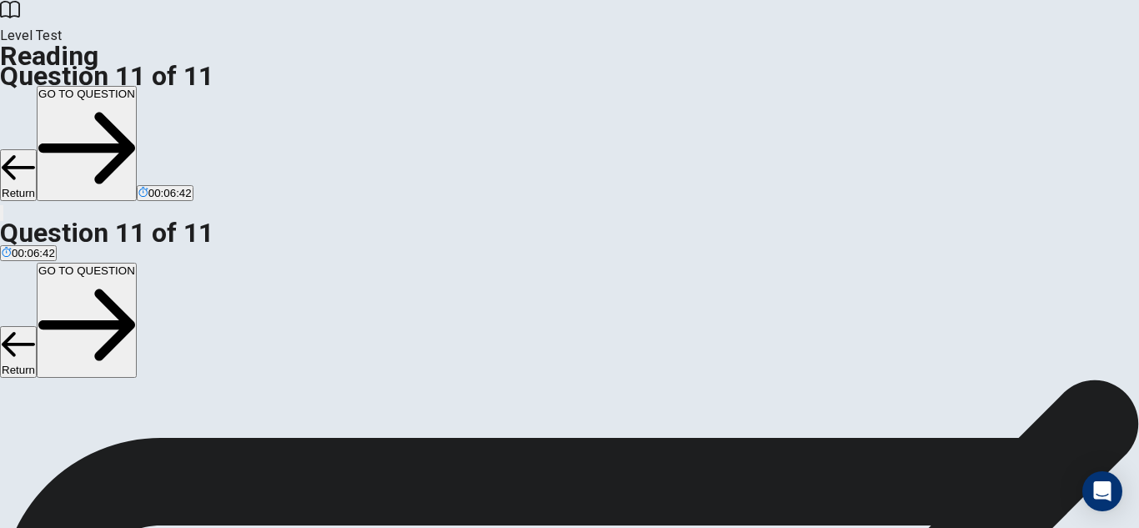
scroll to position [97, 0]
click at [37, 149] on button "Return" at bounding box center [18, 175] width 37 height 52
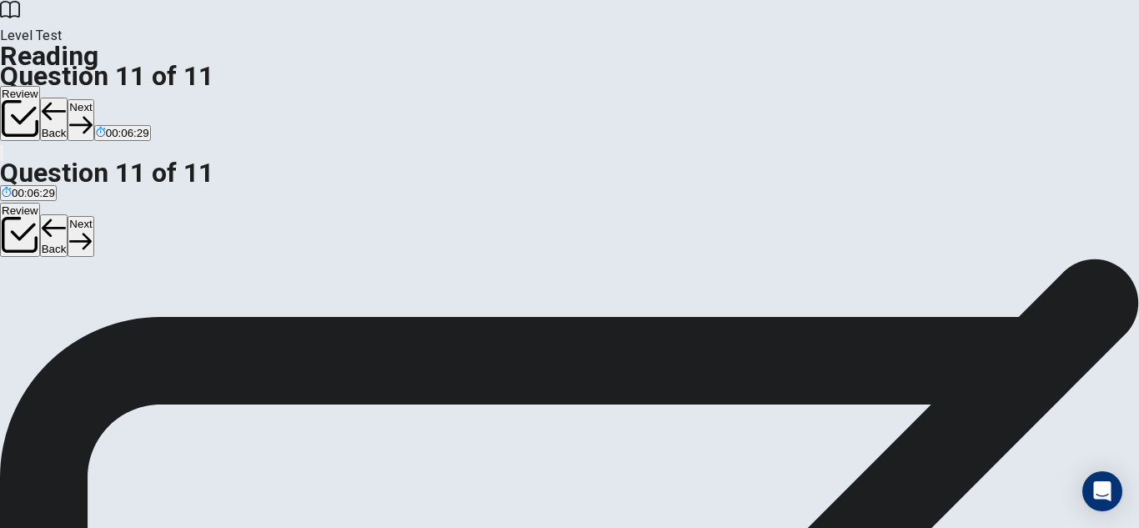
scroll to position [43, 0]
drag, startPoint x: 103, startPoint y: 299, endPoint x: 95, endPoint y: 352, distance: 53.1
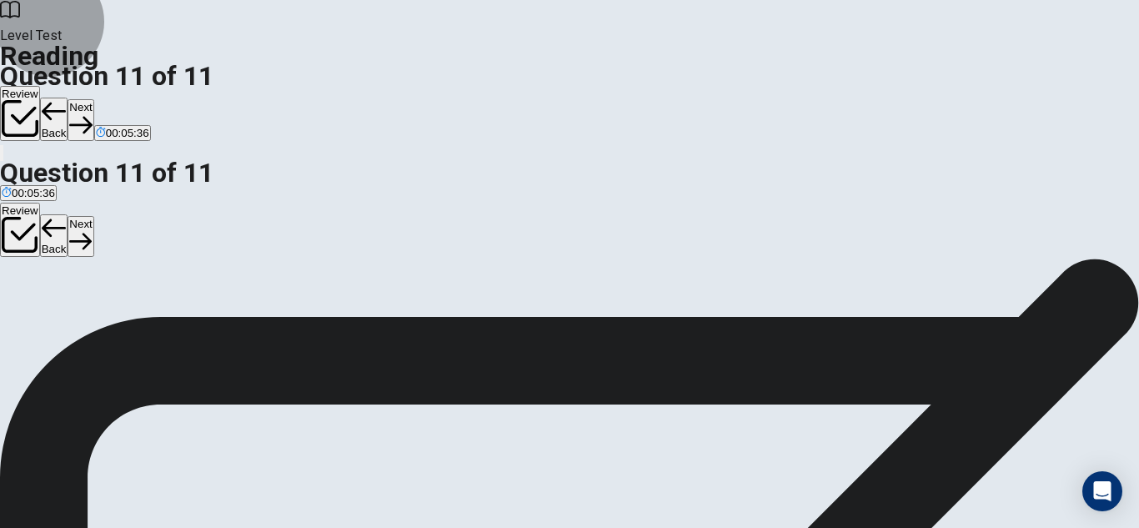
click at [40, 86] on button "Review" at bounding box center [20, 113] width 40 height 55
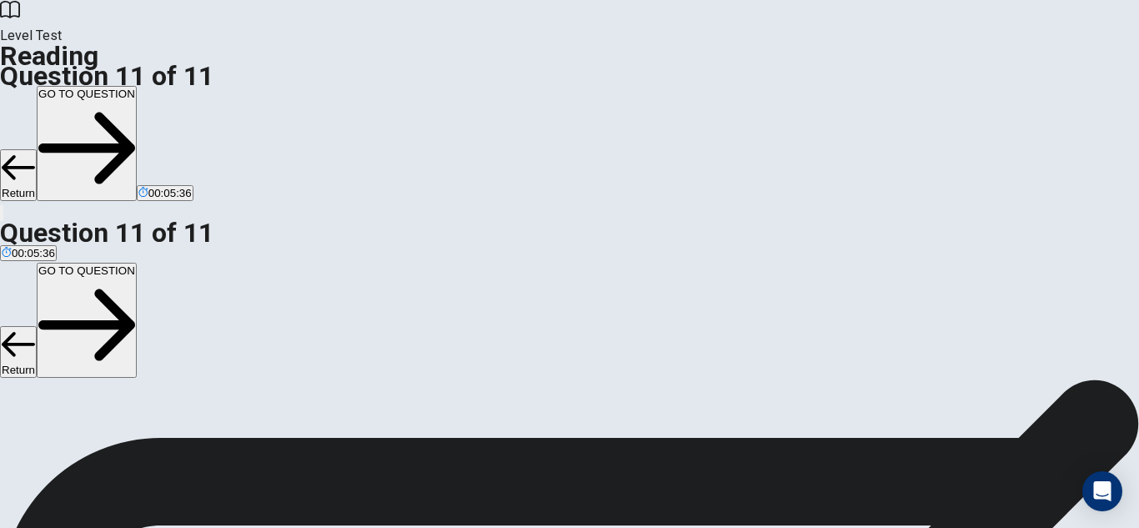
scroll to position [97, 0]
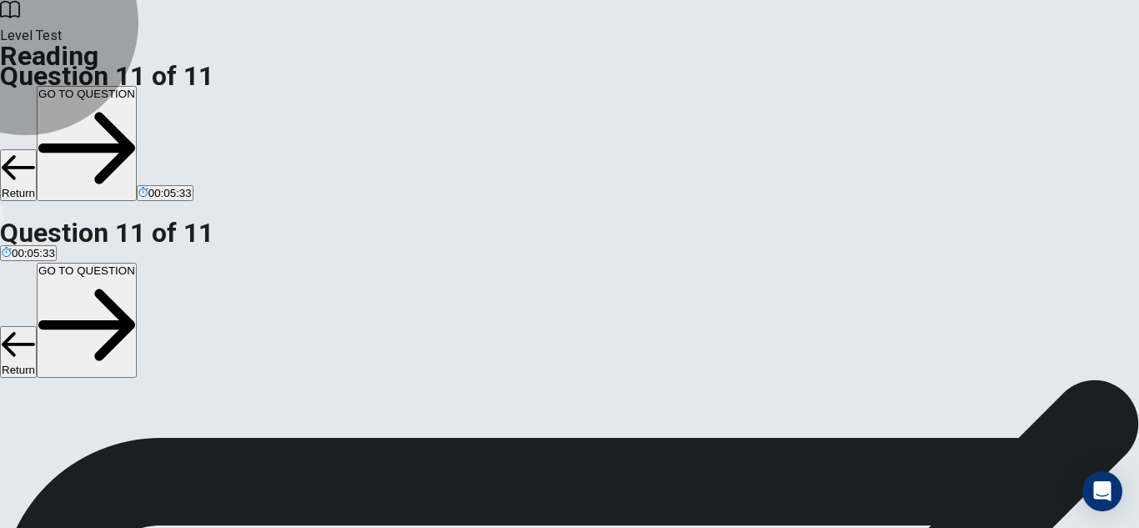
click at [137, 86] on button "GO TO QUESTION" at bounding box center [87, 143] width 100 height 115
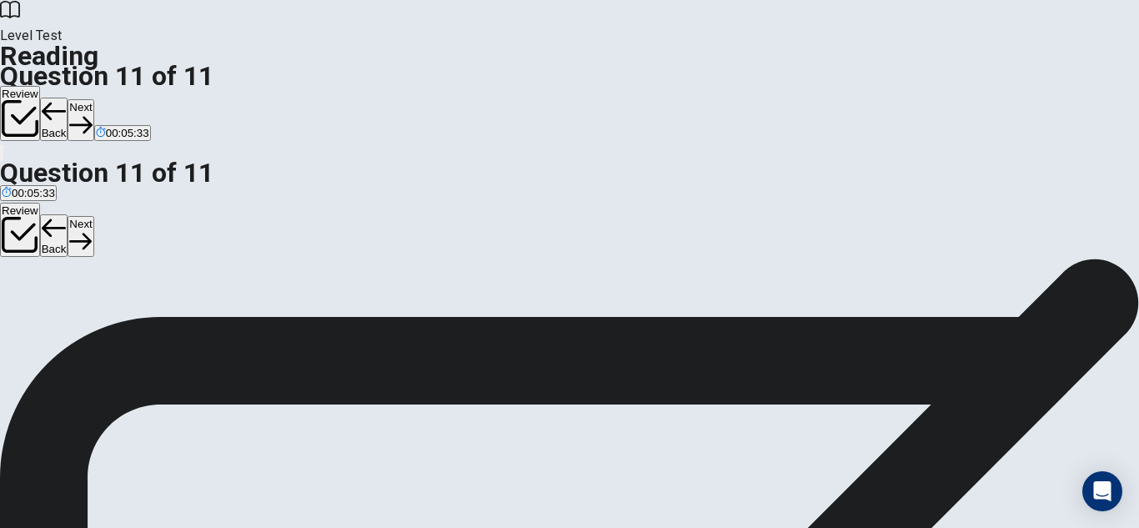
scroll to position [225, 0]
drag, startPoint x: 223, startPoint y: 145, endPoint x: 784, endPoint y: 183, distance: 562.3
drag, startPoint x: 269, startPoint y: 155, endPoint x: 529, endPoint y: 167, distance: 259.5
drag, startPoint x: 290, startPoint y: 149, endPoint x: 542, endPoint y: 227, distance: 263.4
drag, startPoint x: 231, startPoint y: 238, endPoint x: 832, endPoint y: 237, distance: 601.1
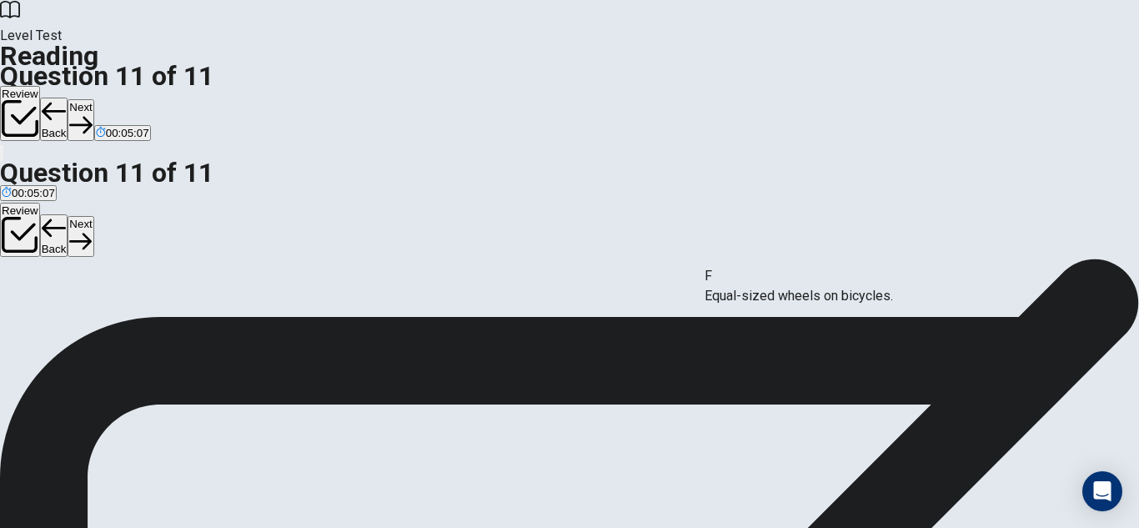
drag, startPoint x: 275, startPoint y: 238, endPoint x: 880, endPoint y: 295, distance: 607.9
drag, startPoint x: 235, startPoint y: 156, endPoint x: 505, endPoint y: 309, distance: 310.6
drag, startPoint x: 213, startPoint y: 150, endPoint x: 479, endPoint y: 295, distance: 303.7
drag, startPoint x: 187, startPoint y: 157, endPoint x: 504, endPoint y: 346, distance: 369.7
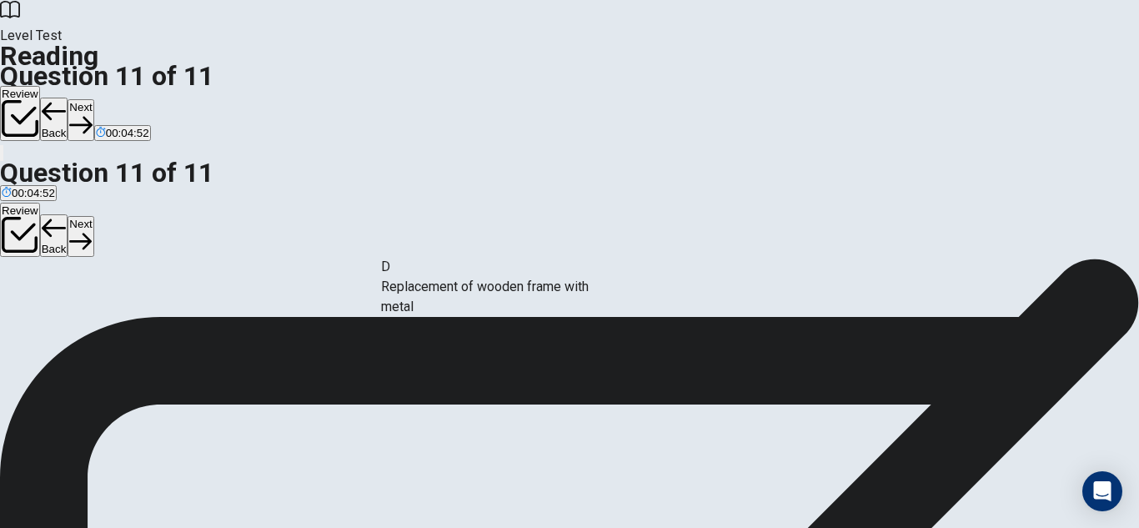
drag, startPoint x: 216, startPoint y: 164, endPoint x: 502, endPoint y: 288, distance: 311.4
click at [93, 99] on button "Next" at bounding box center [81, 119] width 26 height 41
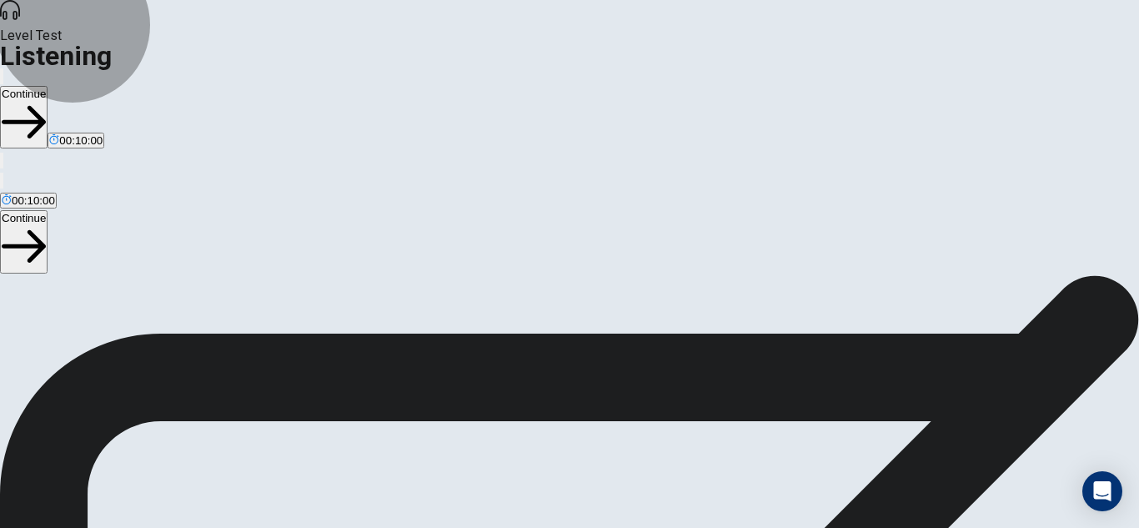
click at [48, 86] on button "Continue" at bounding box center [24, 117] width 48 height 63
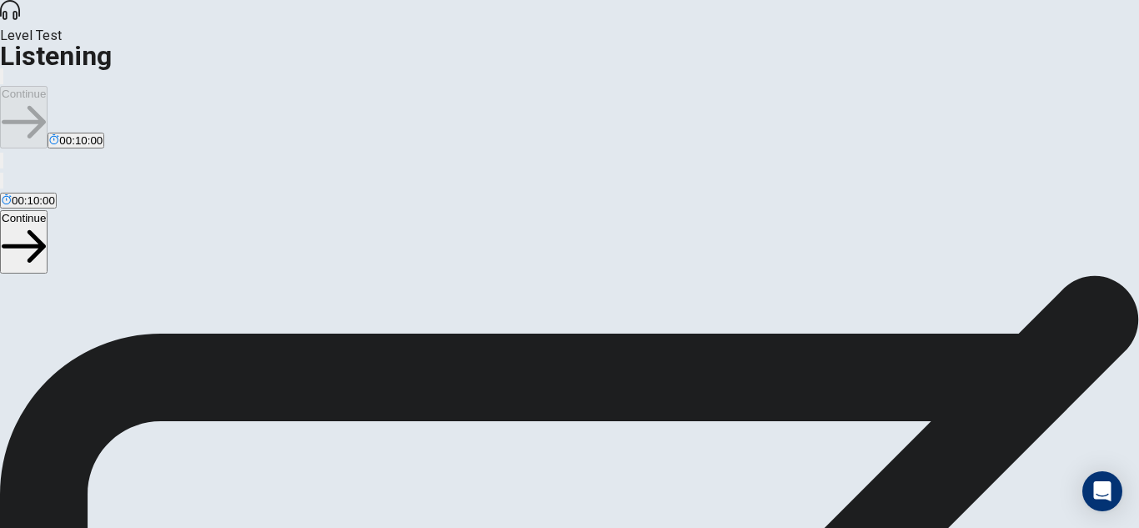
scroll to position [96, 0]
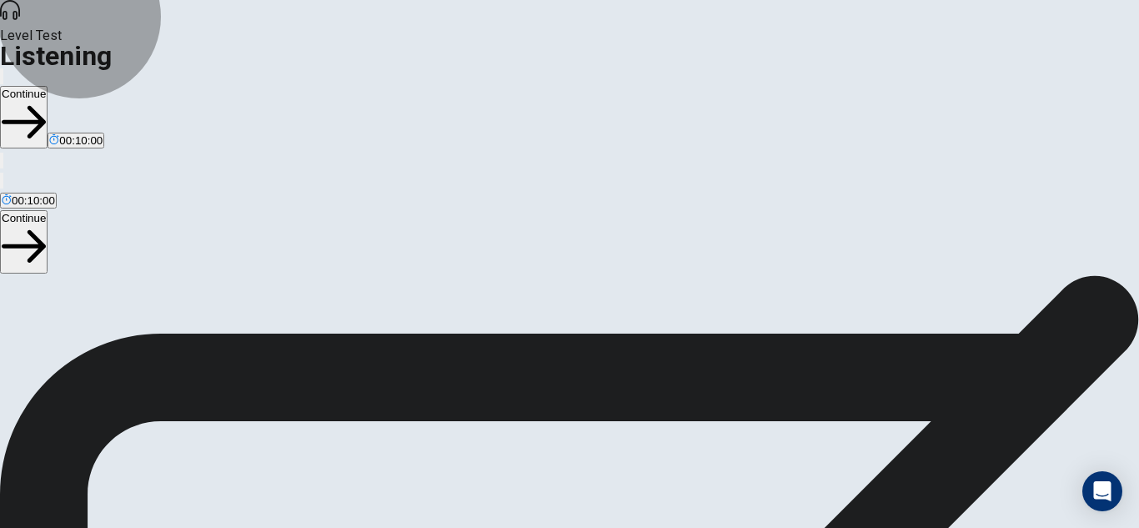
click at [46, 106] on icon "button" at bounding box center [24, 122] width 44 height 33
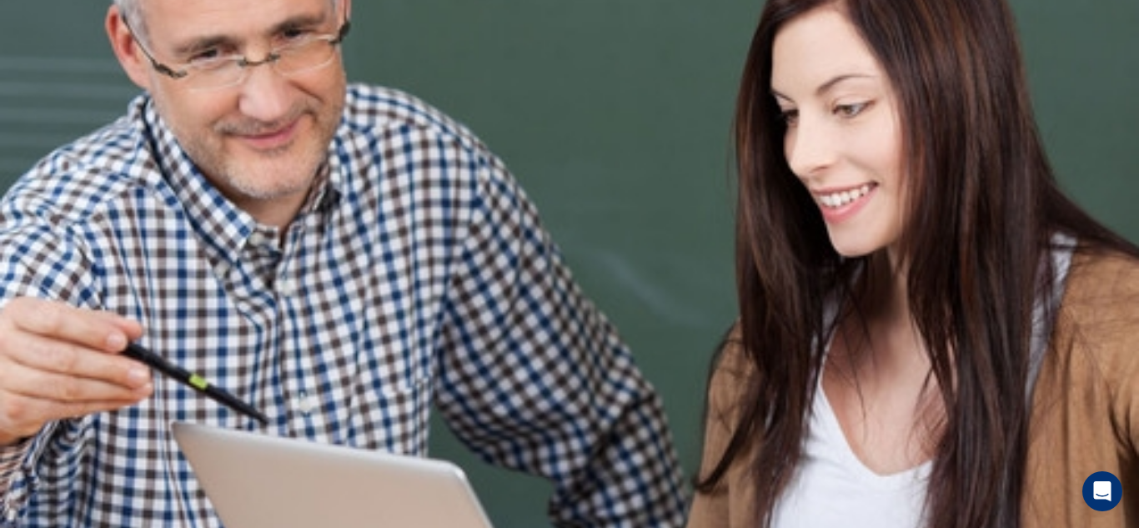
scroll to position [0, 0]
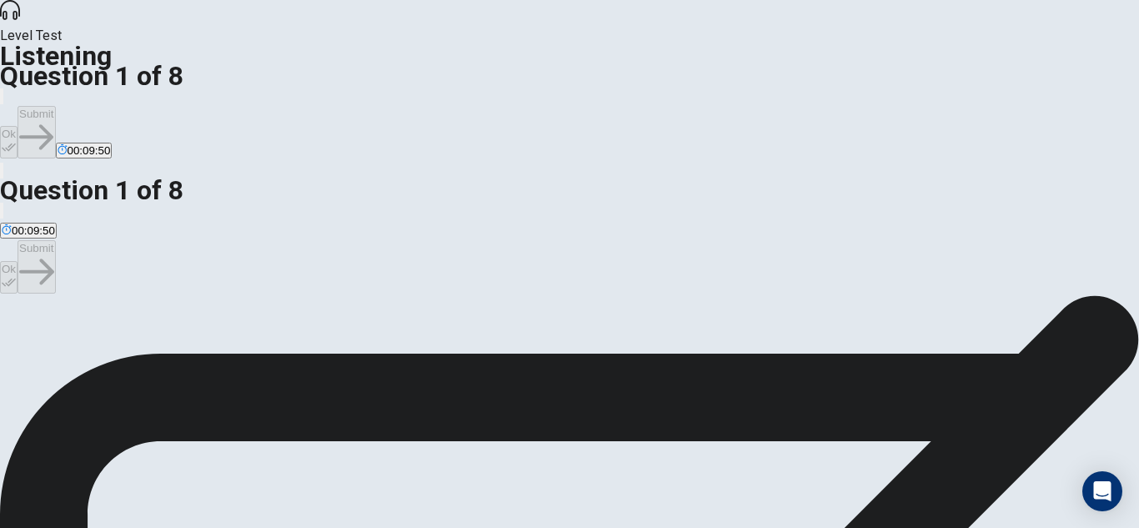
click at [18, 126] on button "Ok" at bounding box center [9, 142] width 18 height 33
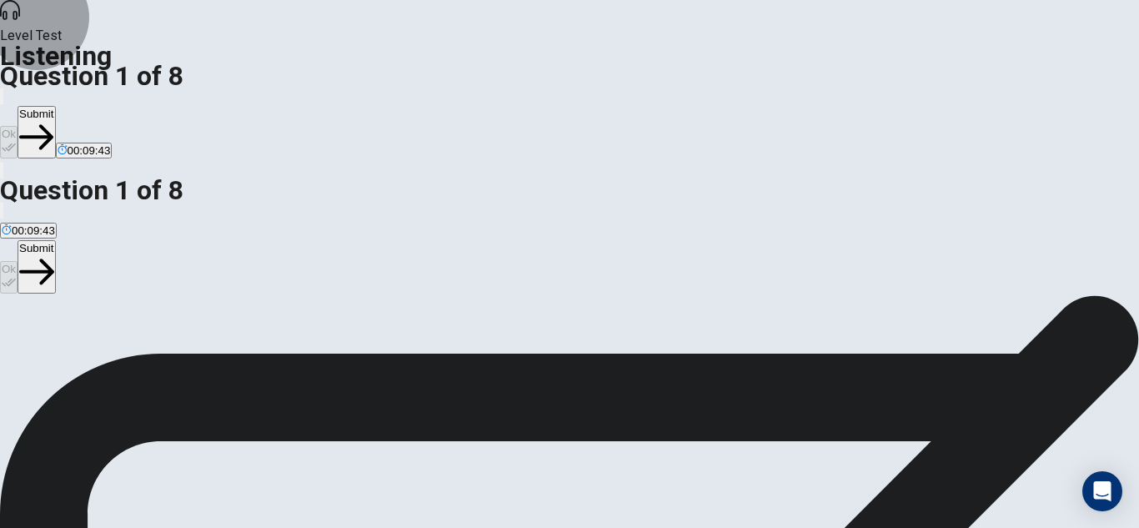
click at [55, 106] on button "Submit" at bounding box center [37, 132] width 38 height 53
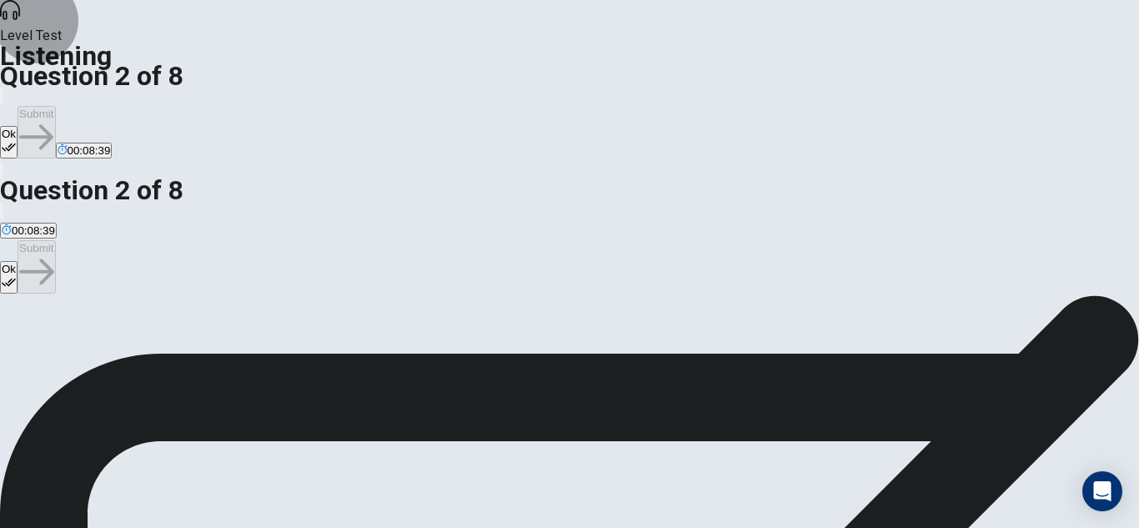
click at [16, 140] on icon "button" at bounding box center [9, 147] width 14 height 14
click at [55, 106] on button "Submit" at bounding box center [37, 132] width 38 height 53
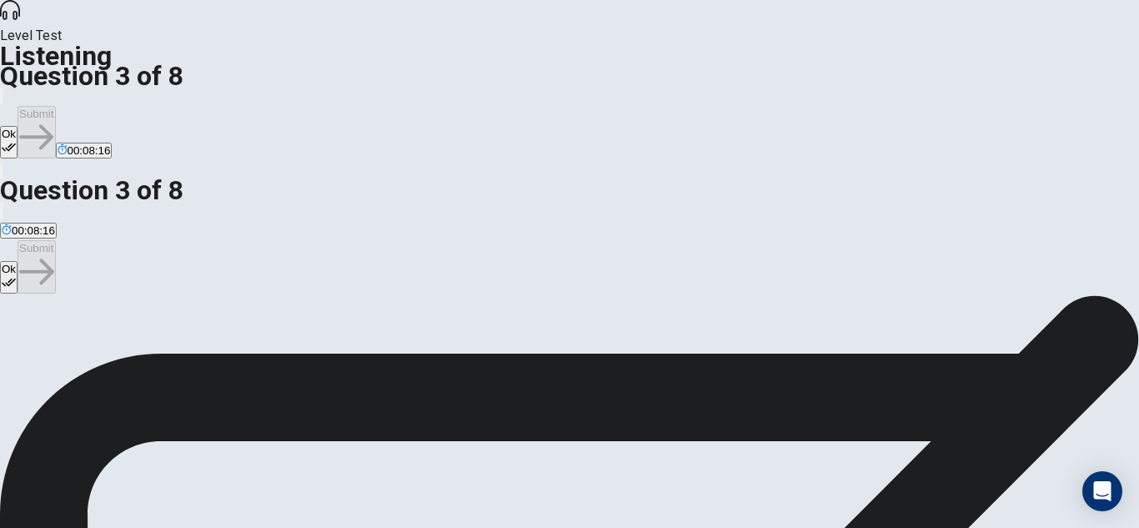
click at [18, 126] on button "Ok" at bounding box center [9, 142] width 18 height 33
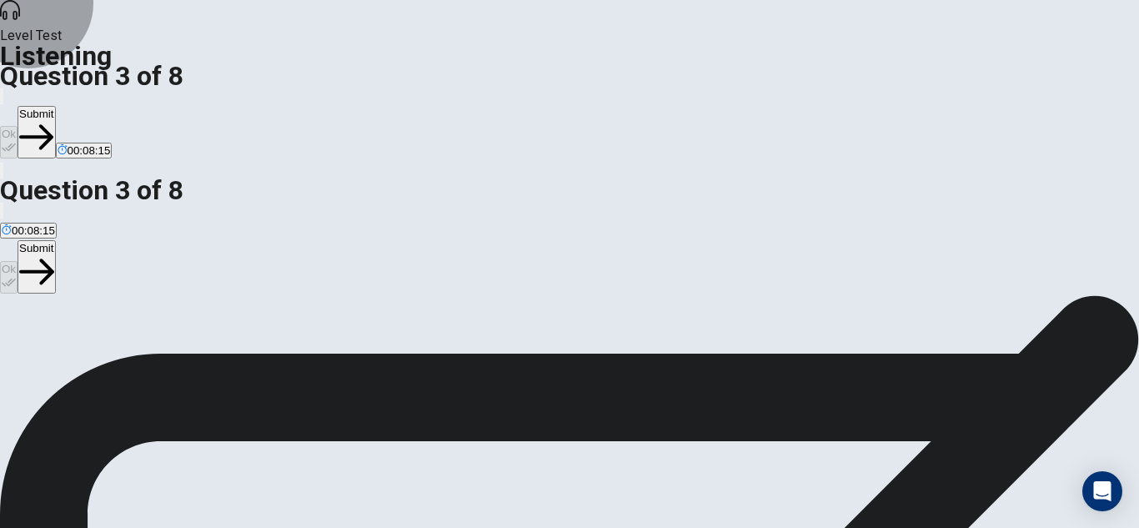
drag, startPoint x: 831, startPoint y: 15, endPoint x: 815, endPoint y: 59, distance: 46.9
click at [55, 106] on button "Submit" at bounding box center [37, 132] width 38 height 53
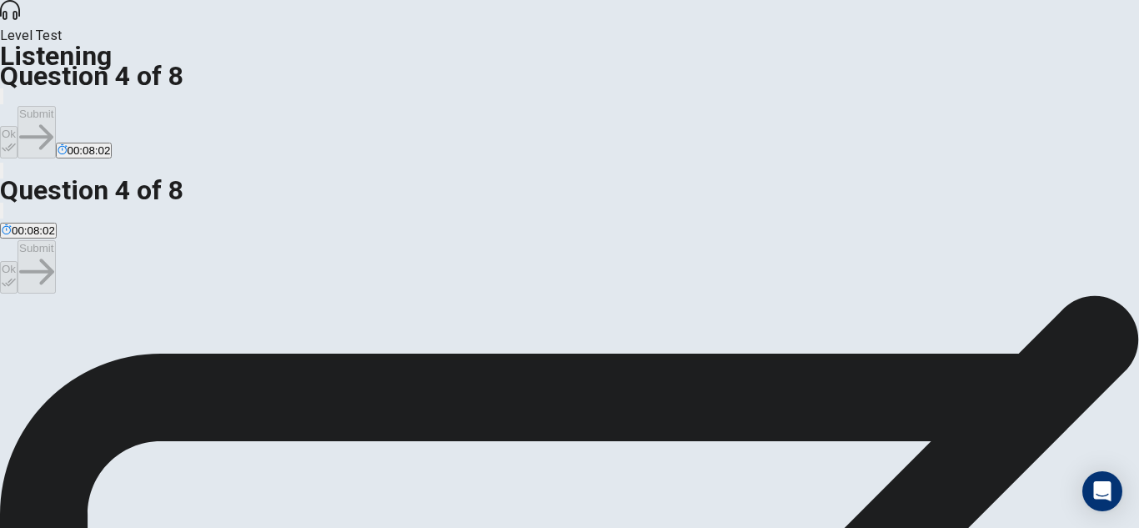
drag, startPoint x: 473, startPoint y: 265, endPoint x: 510, endPoint y: 278, distance: 39.8
click at [18, 126] on button "Ok" at bounding box center [9, 142] width 18 height 33
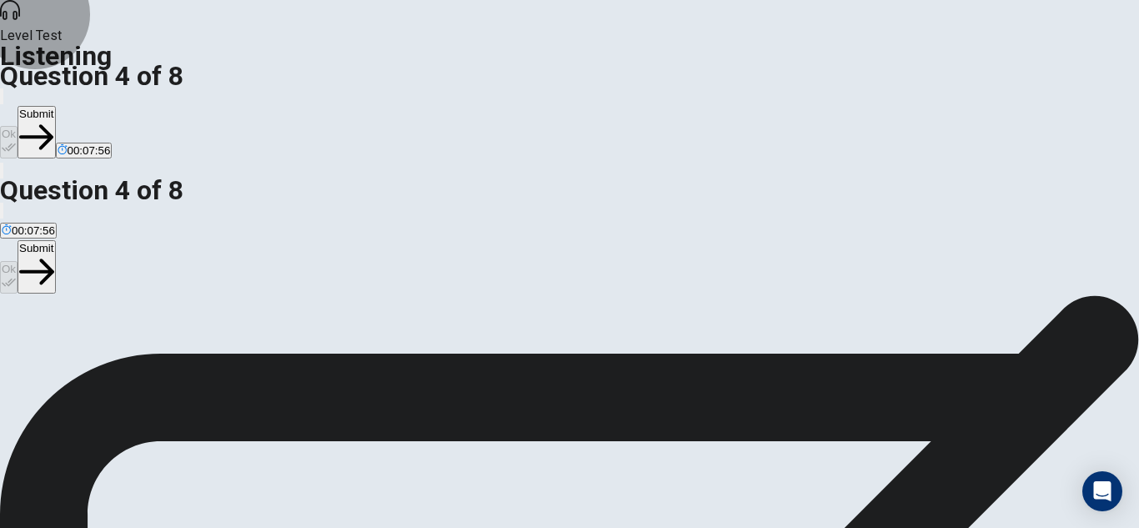
drag, startPoint x: 838, startPoint y: 26, endPoint x: 875, endPoint y: 76, distance: 62.0
click at [55, 106] on button "Submit" at bounding box center [37, 132] width 38 height 53
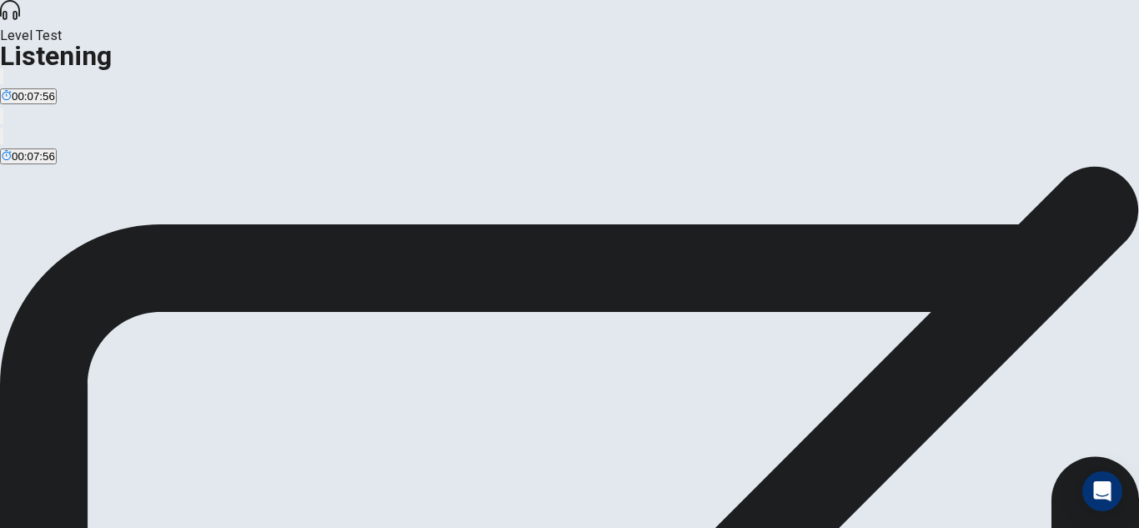
scroll to position [0, 0]
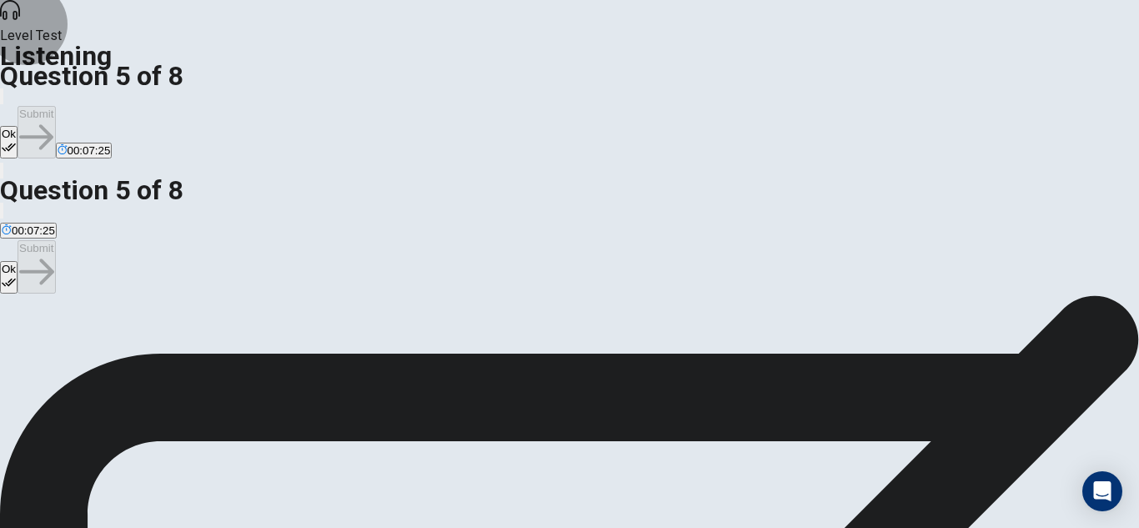
click at [18, 126] on button "Ok" at bounding box center [9, 142] width 18 height 33
click at [55, 106] on button "Submit" at bounding box center [37, 132] width 38 height 53
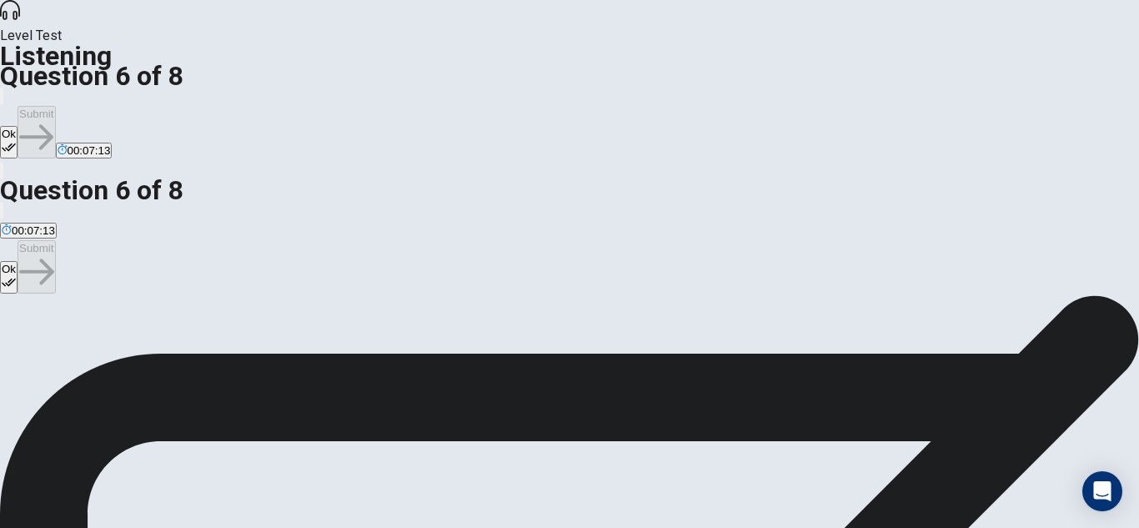
drag, startPoint x: 756, startPoint y: 36, endPoint x: 810, endPoint y: 27, distance: 54.1
click at [18, 126] on button "Ok" at bounding box center [9, 142] width 18 height 33
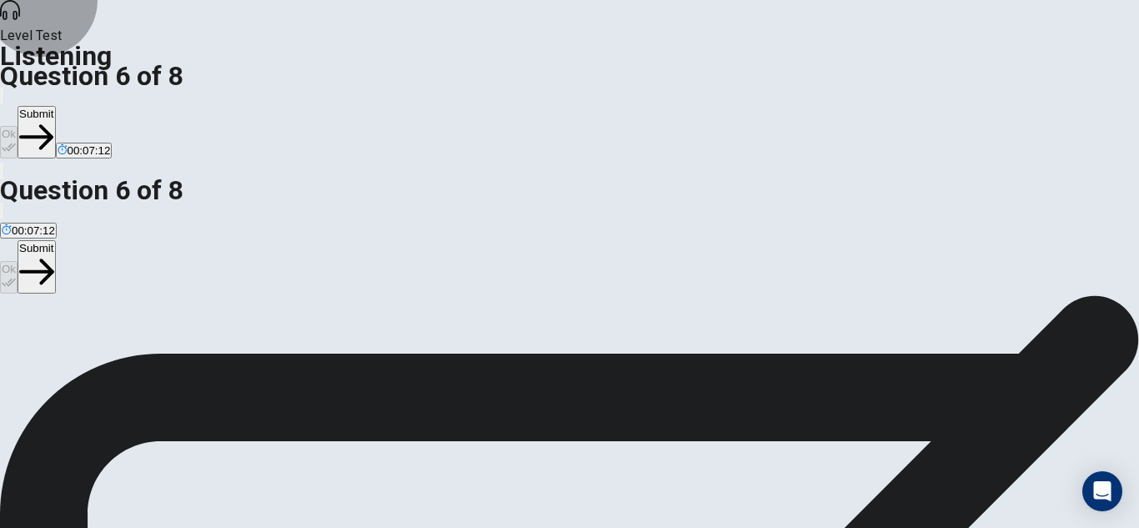
click at [55, 106] on button "Submit" at bounding box center [37, 132] width 38 height 53
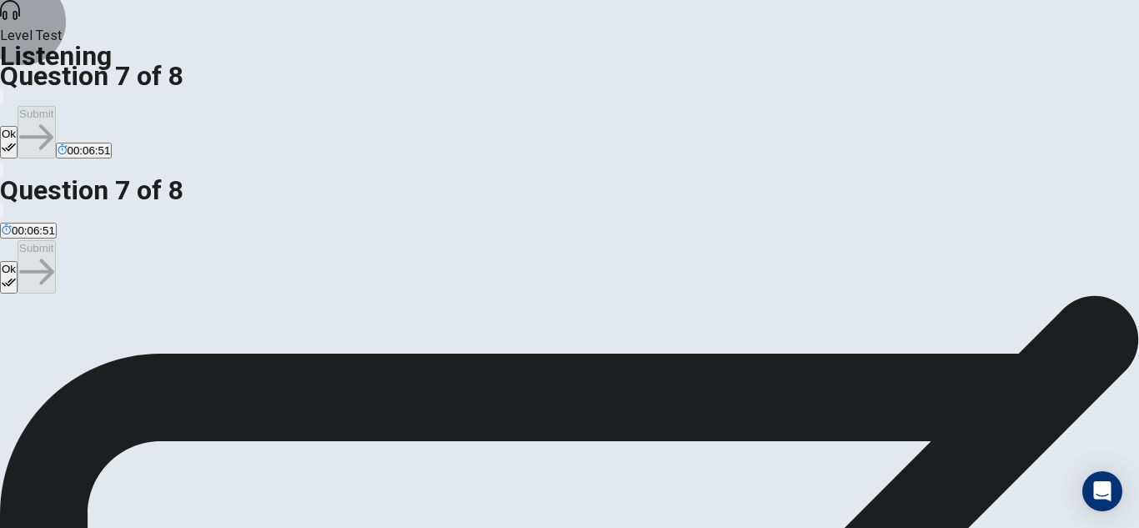
click at [18, 126] on button "Ok" at bounding box center [9, 142] width 18 height 33
click at [55, 106] on button "Submit" at bounding box center [37, 132] width 38 height 53
drag, startPoint x: 490, startPoint y: 403, endPoint x: 550, endPoint y: 392, distance: 61.0
click at [16, 143] on icon "button" at bounding box center [9, 147] width 14 height 8
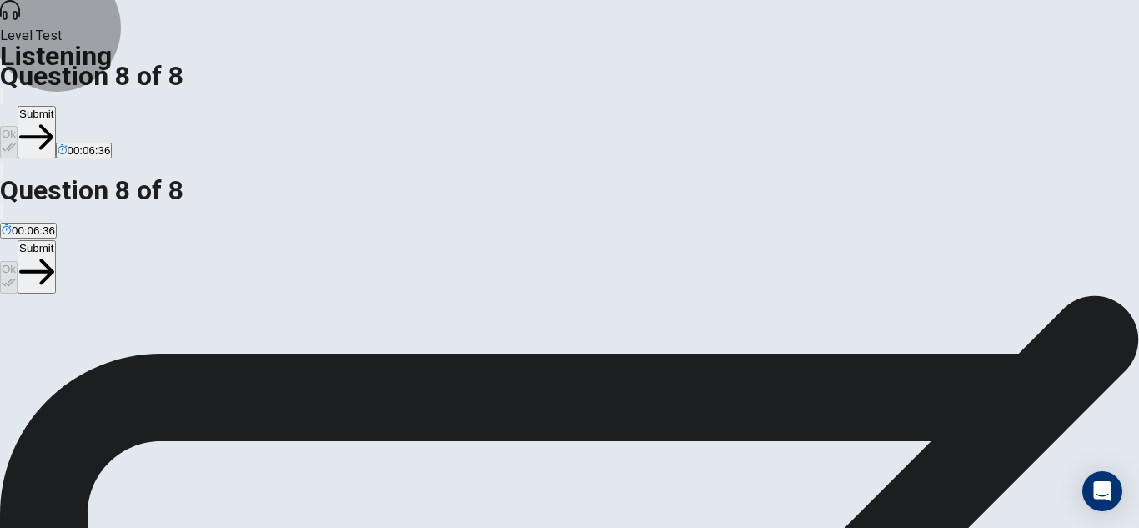
click at [55, 106] on button "Submit" at bounding box center [37, 132] width 38 height 53
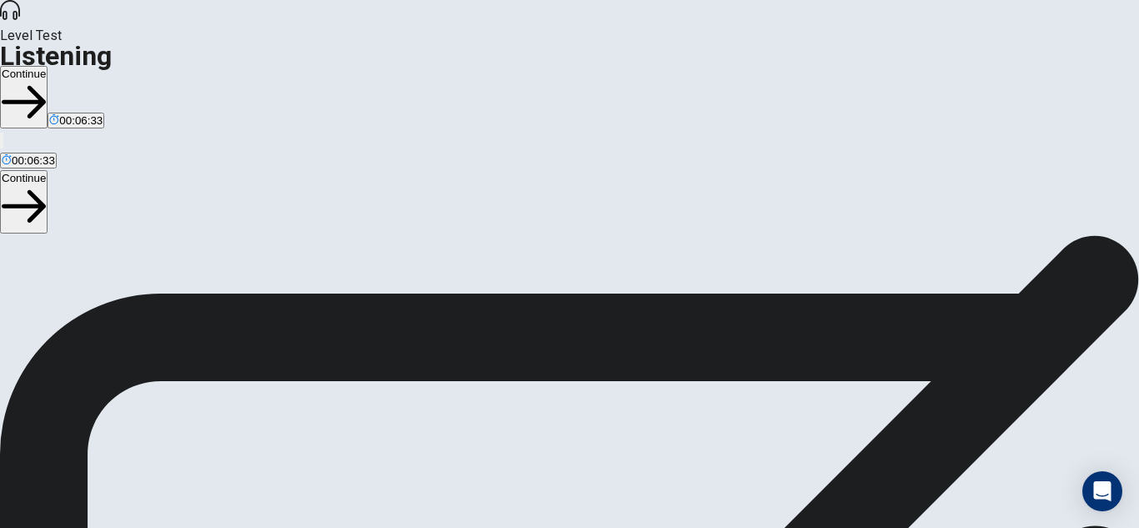
click at [48, 66] on button "Continue" at bounding box center [24, 97] width 48 height 63
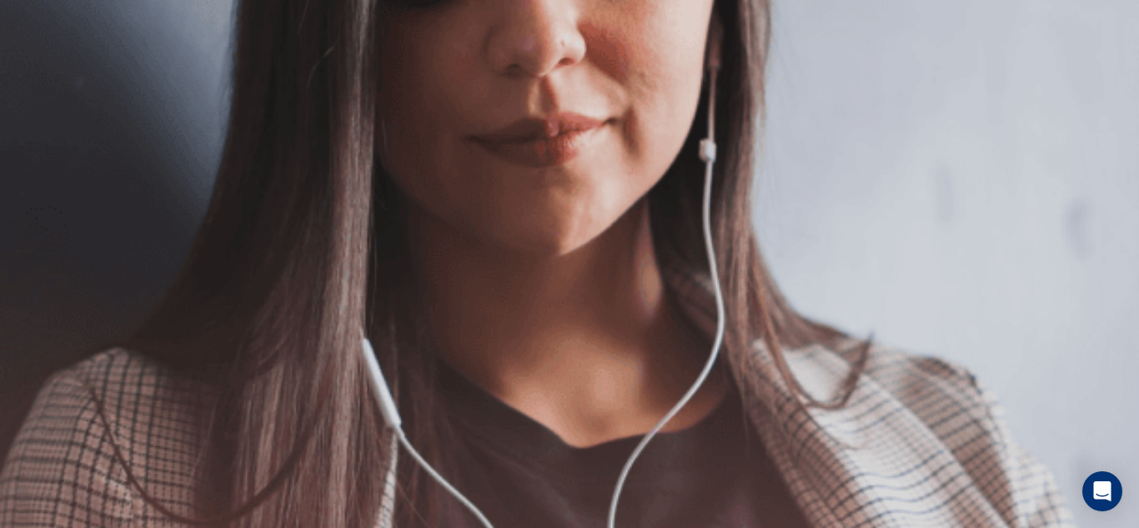
click at [48, 86] on button "Continue" at bounding box center [24, 117] width 48 height 63
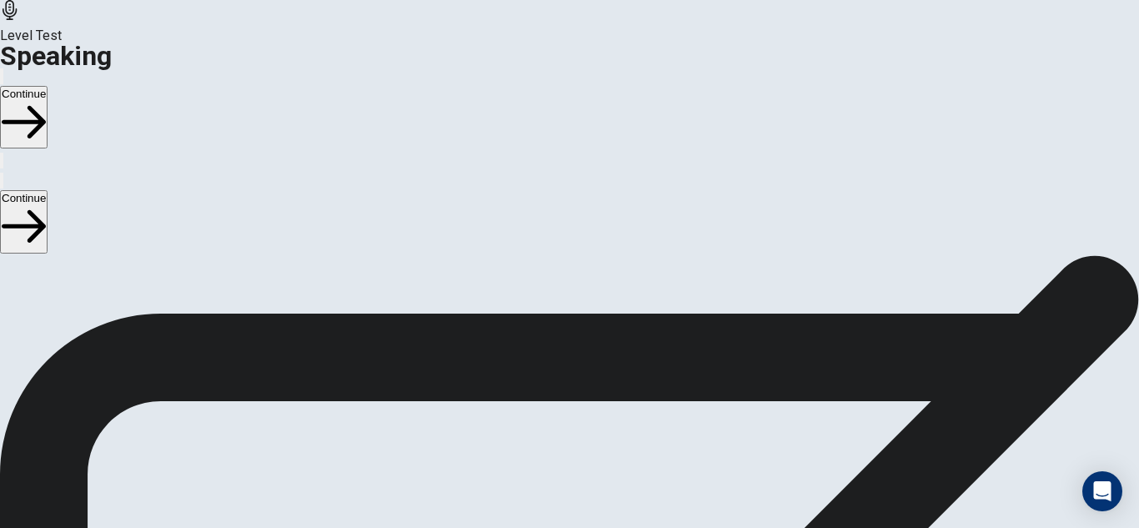
scroll to position [213, 0]
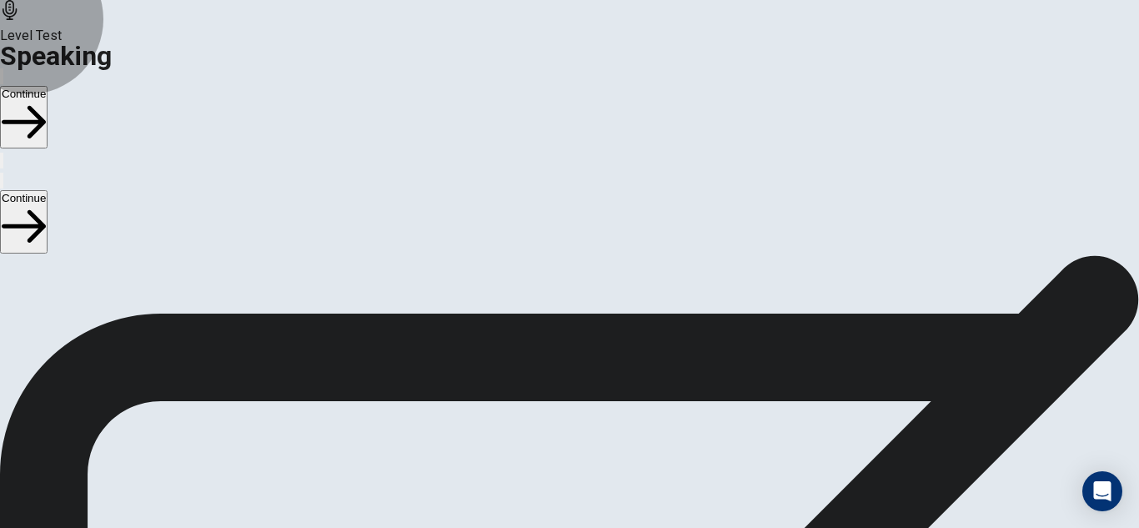
click at [48, 86] on button "Continue" at bounding box center [24, 117] width 48 height 63
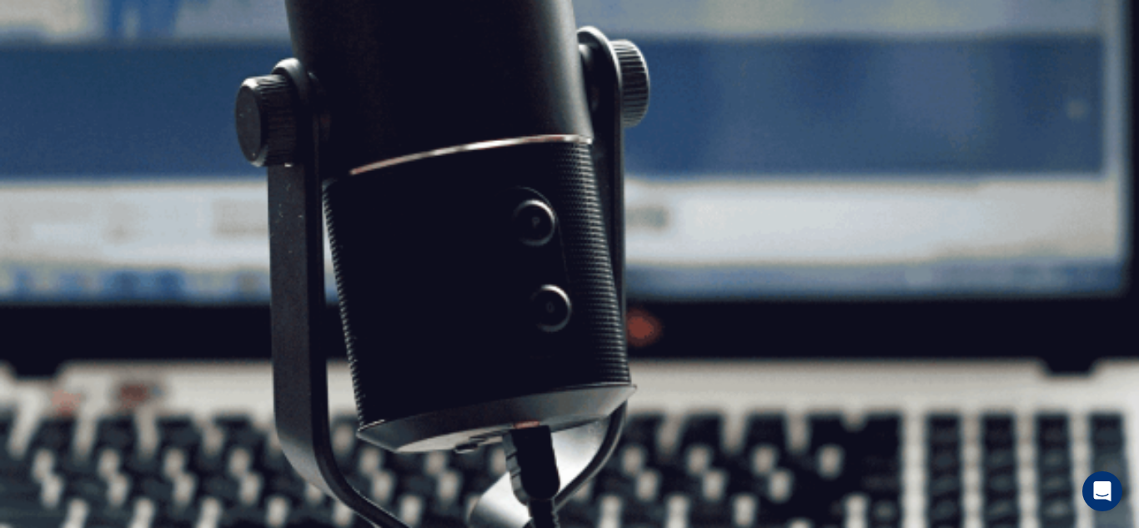
scroll to position [232, 0]
click at [48, 86] on button "Continue" at bounding box center [24, 117] width 48 height 63
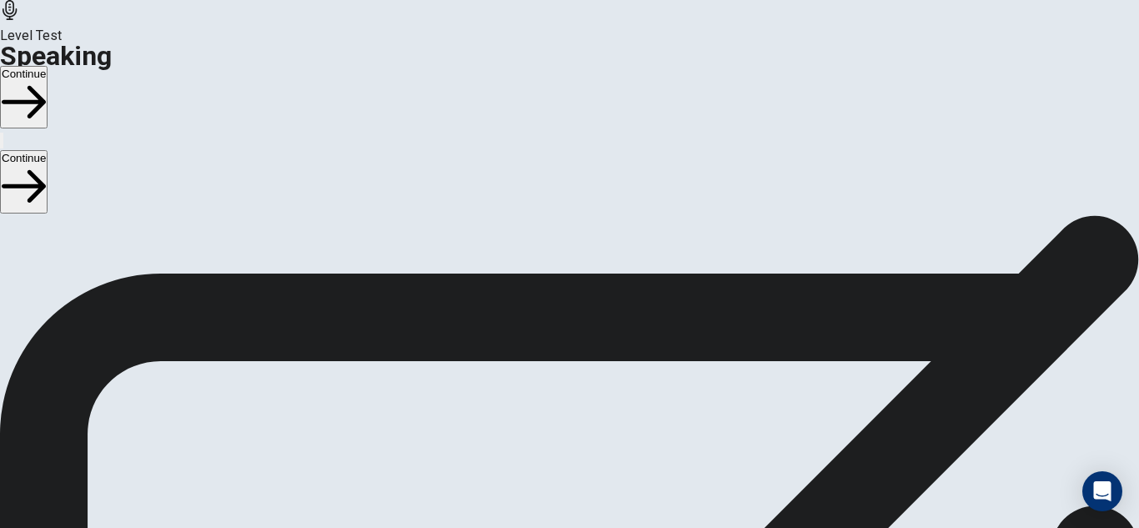
scroll to position [79, 0]
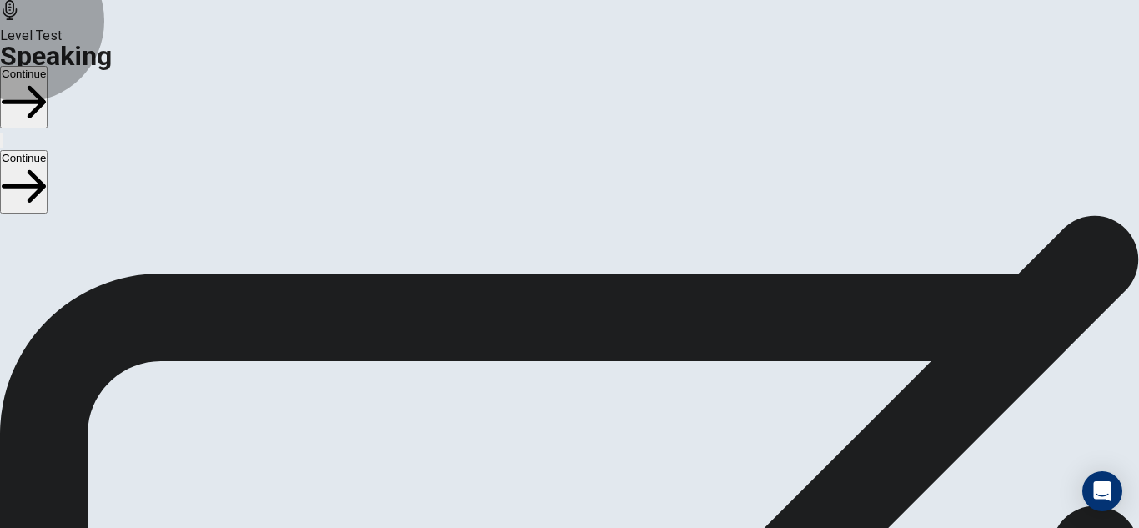
click at [48, 66] on button "Continue" at bounding box center [24, 97] width 48 height 63
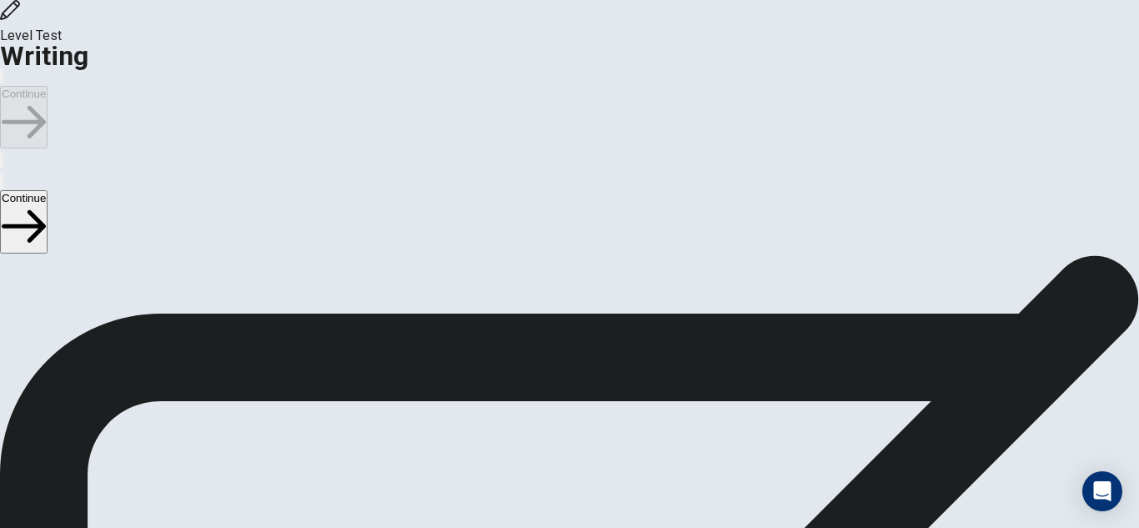
scroll to position [26, 0]
click at [48, 86] on button "Continue" at bounding box center [24, 117] width 48 height 63
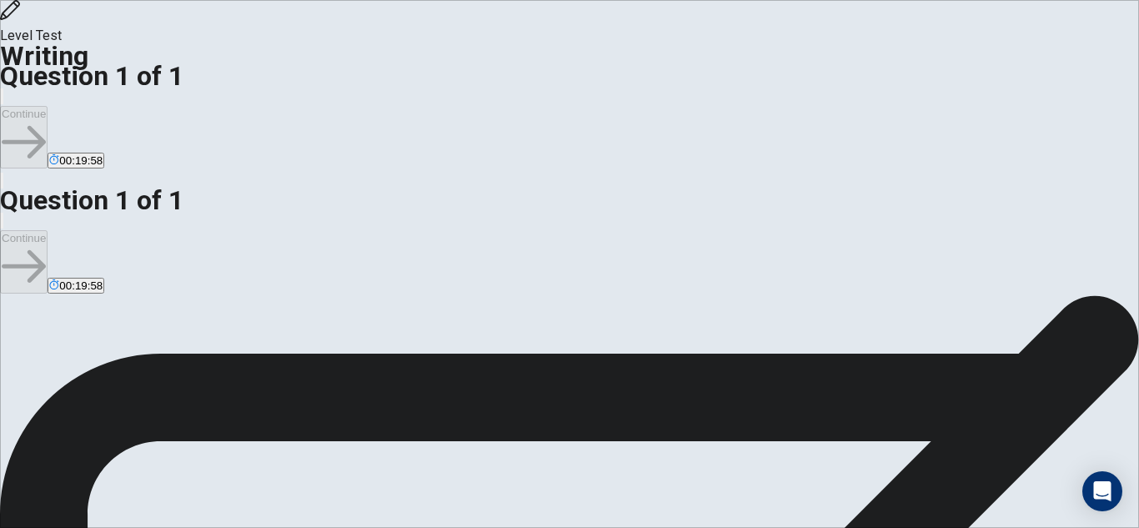
drag, startPoint x: 103, startPoint y: 348, endPoint x: 104, endPoint y: 434, distance: 85.9
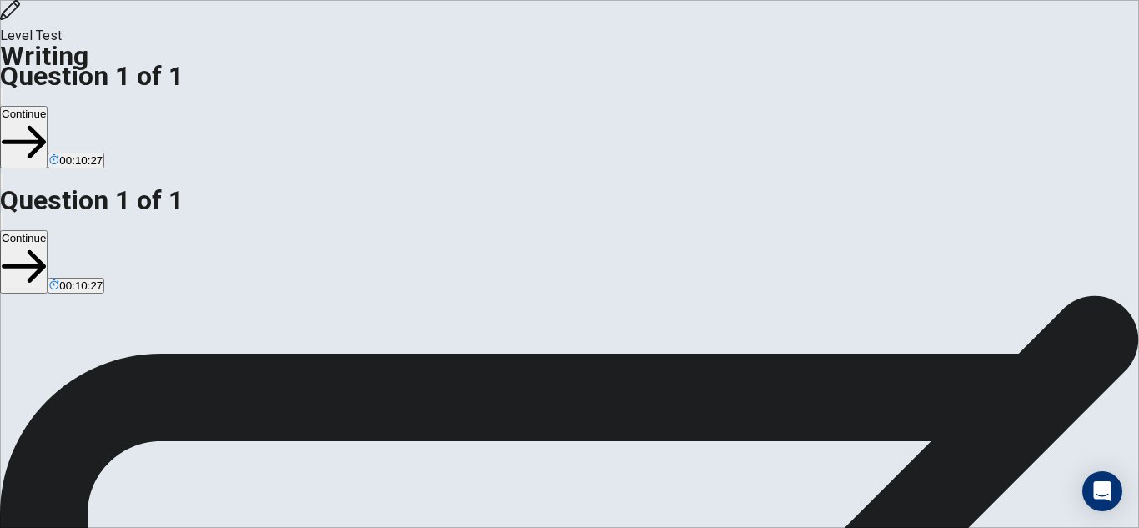
type textarea "**********"
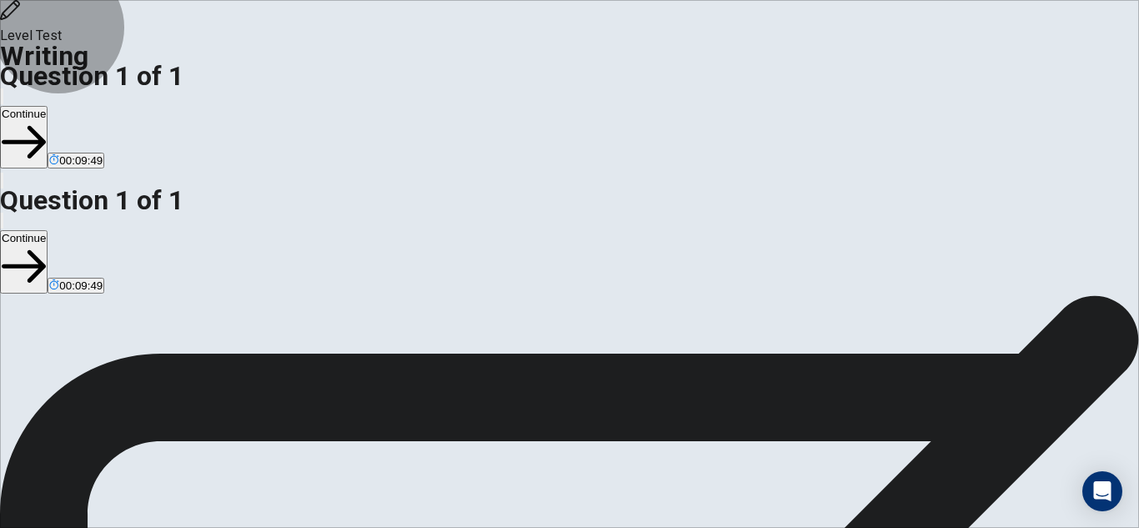
click at [48, 106] on button "Continue" at bounding box center [24, 137] width 48 height 63
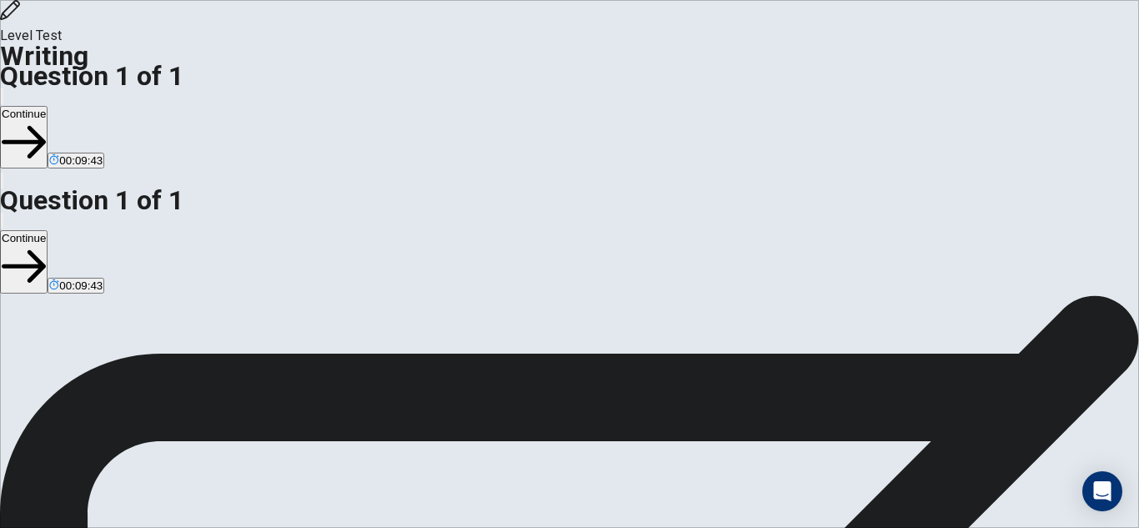
drag, startPoint x: 1132, startPoint y: 175, endPoint x: 1132, endPoint y: 253, distance: 78.4
click at [1132, 527] on div at bounding box center [569, 528] width 1139 height 0
